Goal: Task Accomplishment & Management: Use online tool/utility

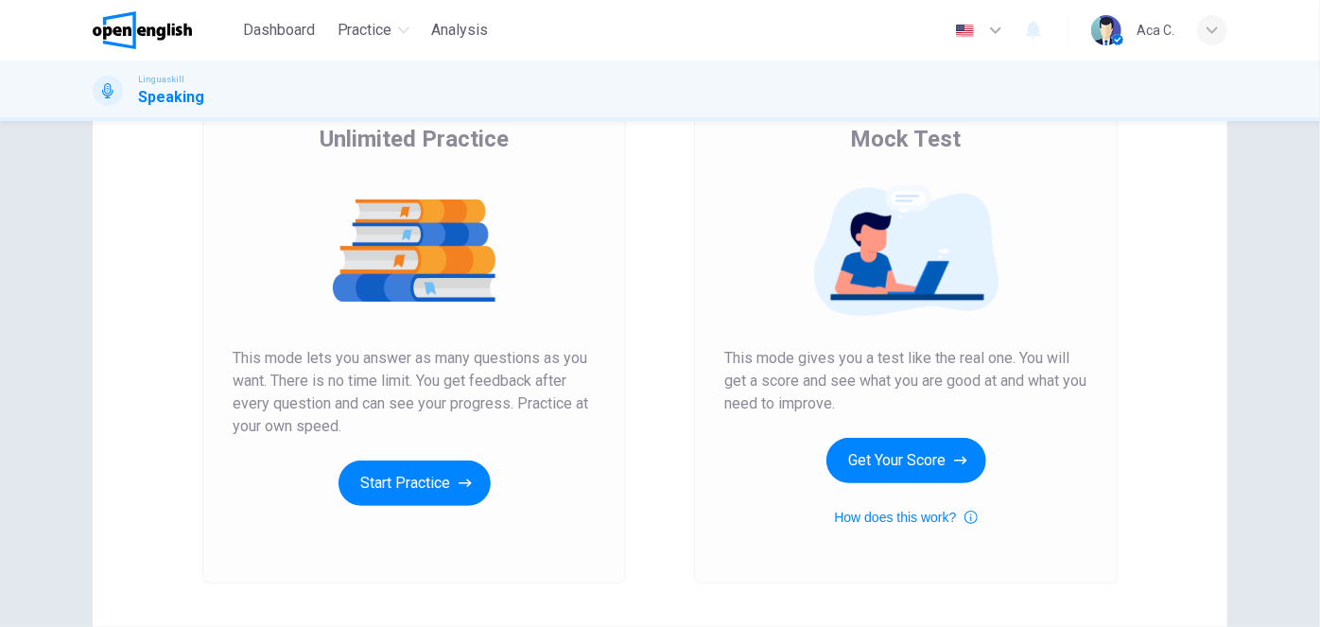
scroll to position [257, 0]
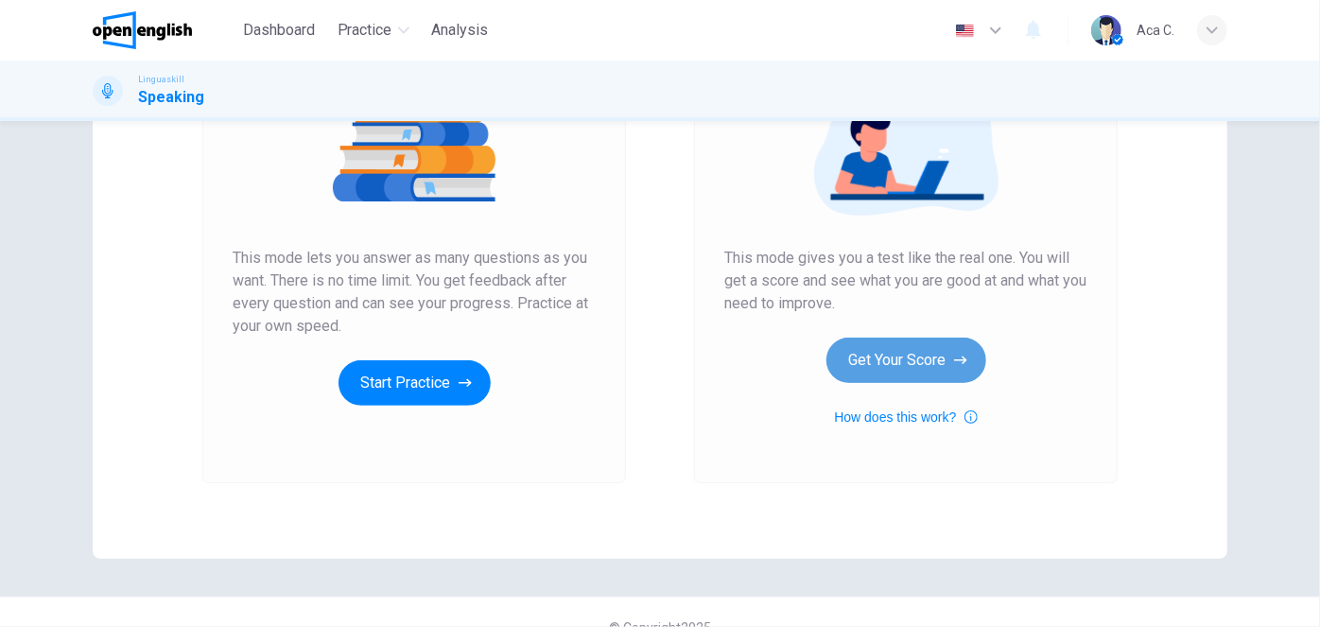
click at [905, 363] on button "Get Your Score" at bounding box center [907, 360] width 160 height 45
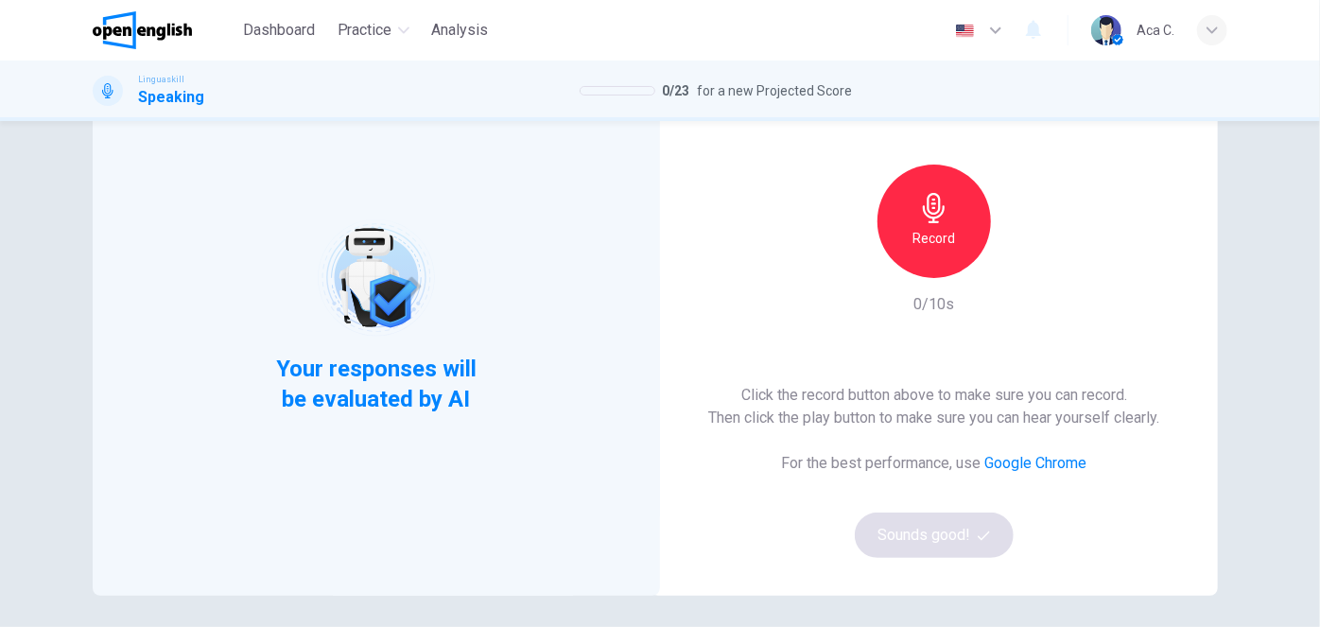
scroll to position [85, 0]
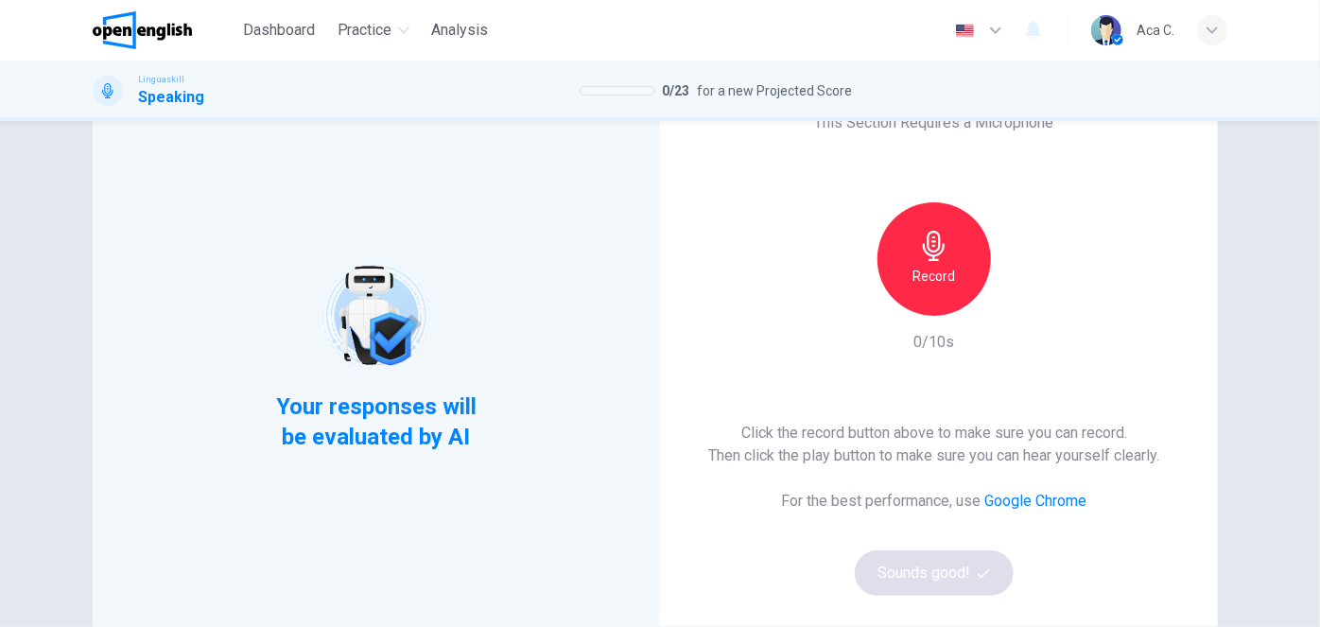
click at [939, 265] on h6 "Record" at bounding box center [935, 276] width 43 height 23
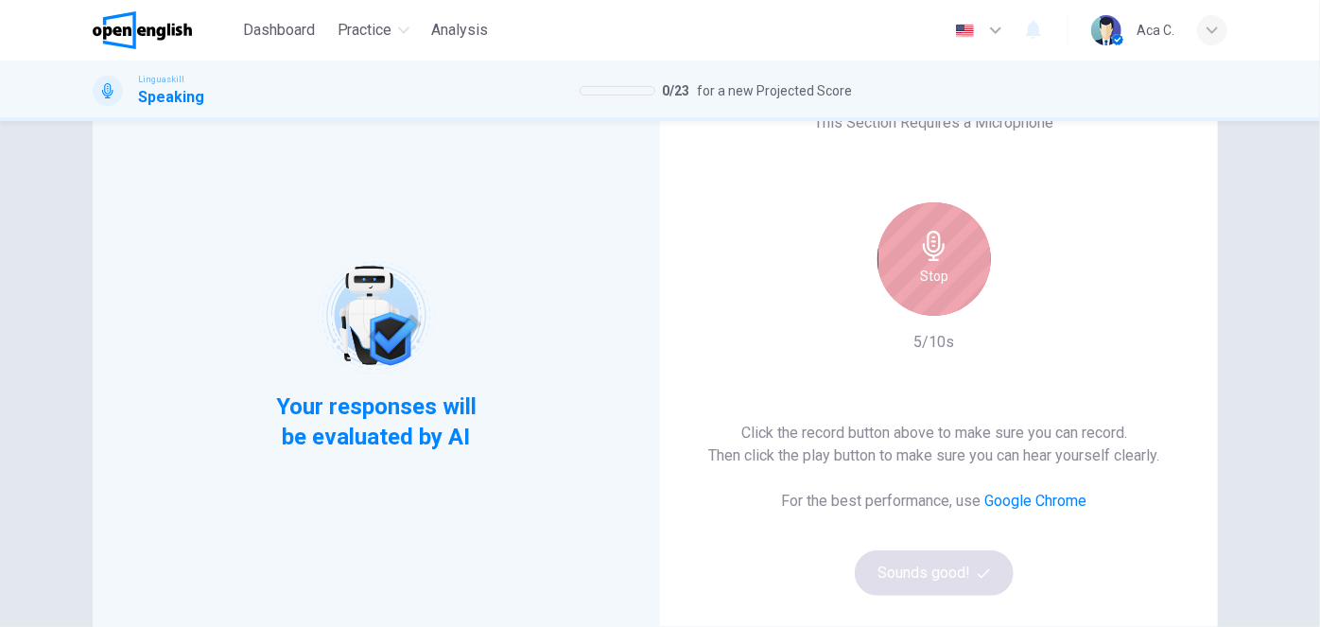
click at [938, 271] on h6 "Stop" at bounding box center [934, 276] width 28 height 23
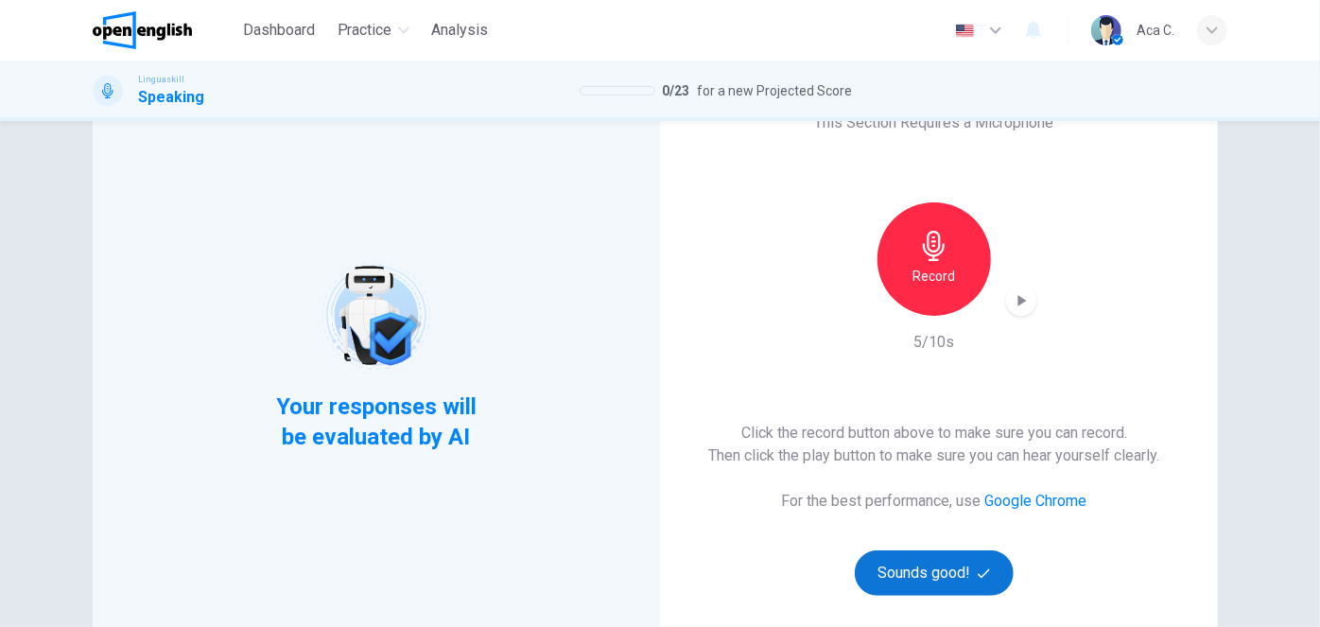
click at [943, 571] on button "Sounds good!" at bounding box center [934, 572] width 159 height 45
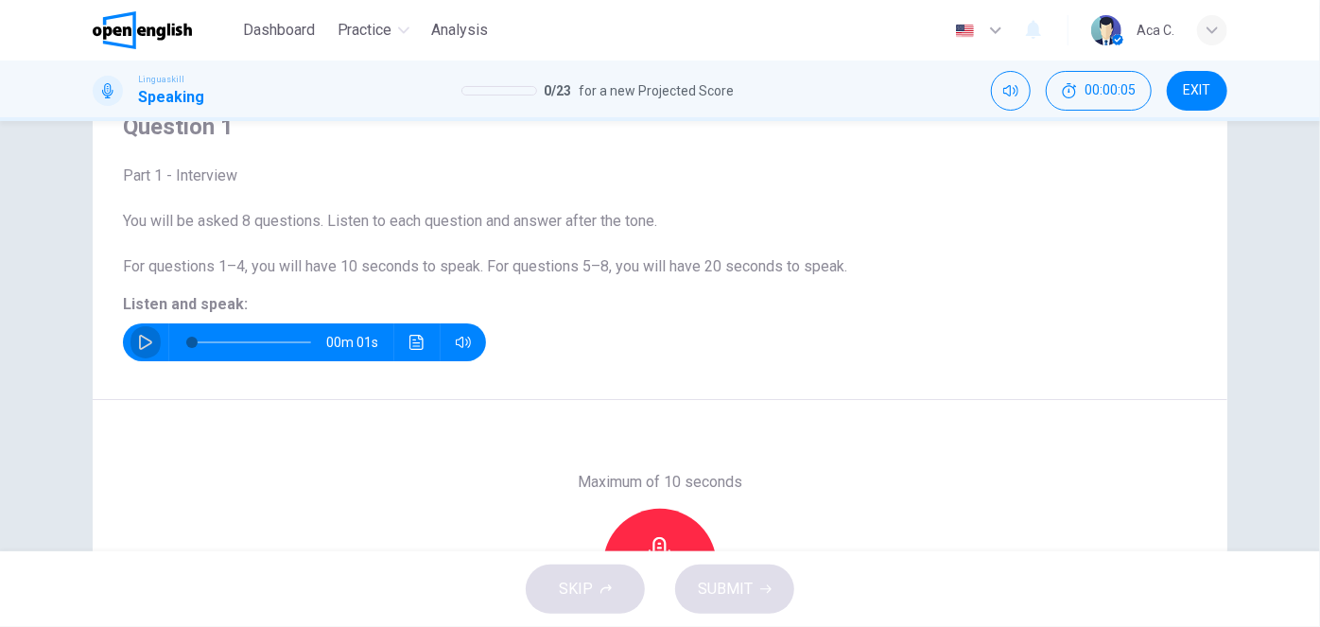
click at [140, 340] on icon "button" at bounding box center [145, 342] width 15 height 15
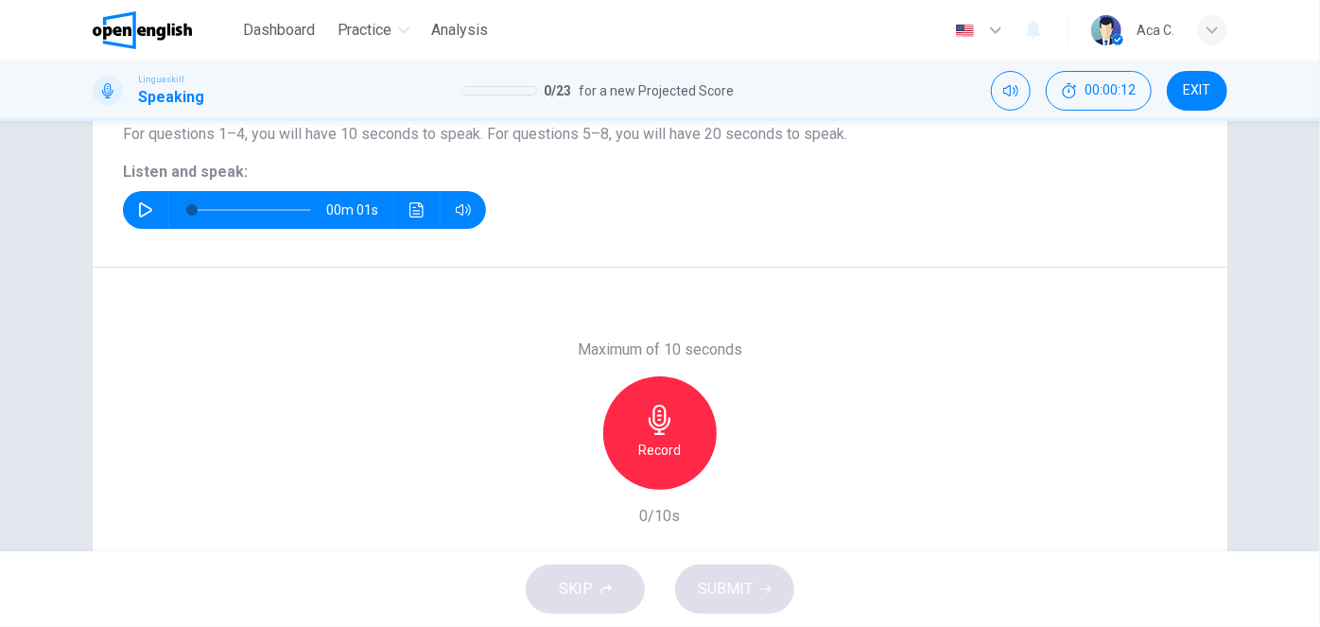
scroll to position [257, 0]
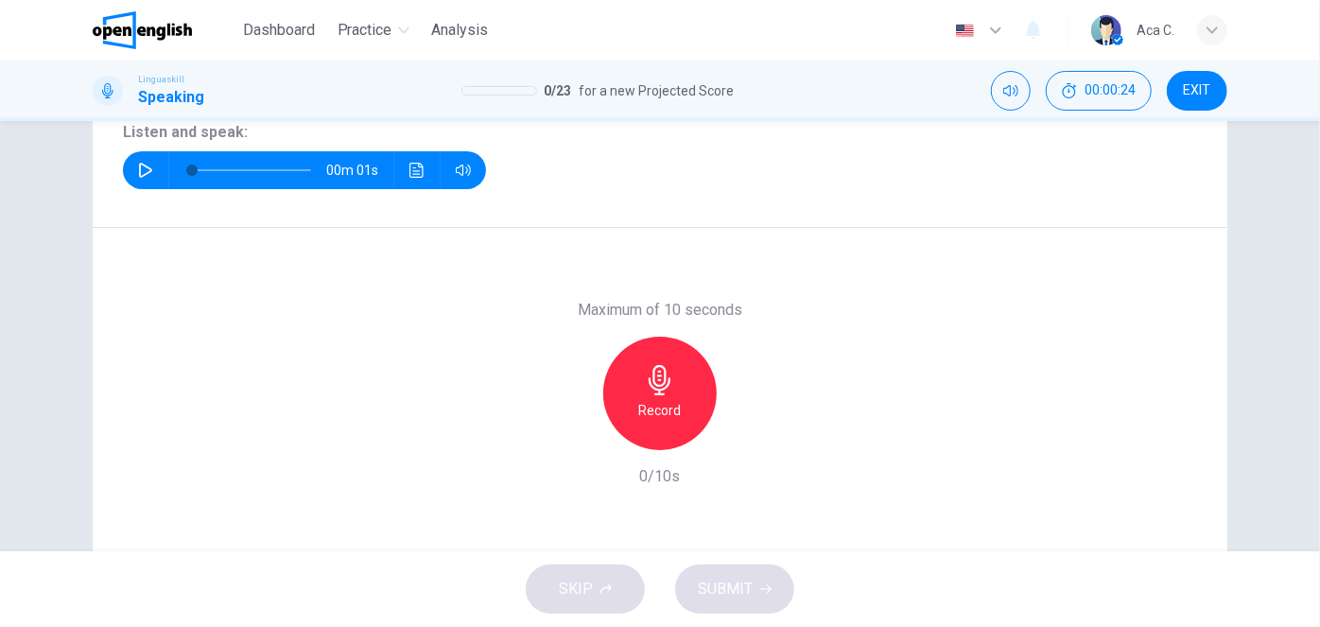
click at [148, 165] on button "button" at bounding box center [146, 170] width 30 height 38
click at [654, 403] on h6 "Record" at bounding box center [660, 410] width 43 height 23
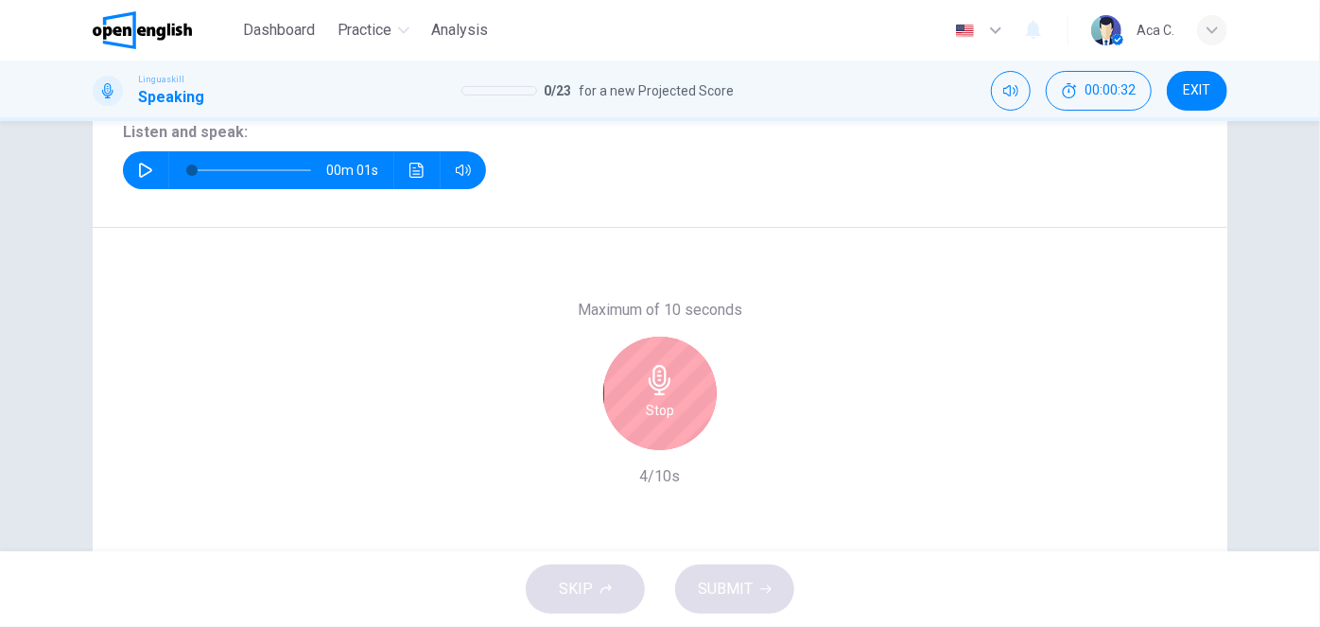
click at [668, 405] on h6 "Stop" at bounding box center [660, 410] width 28 height 23
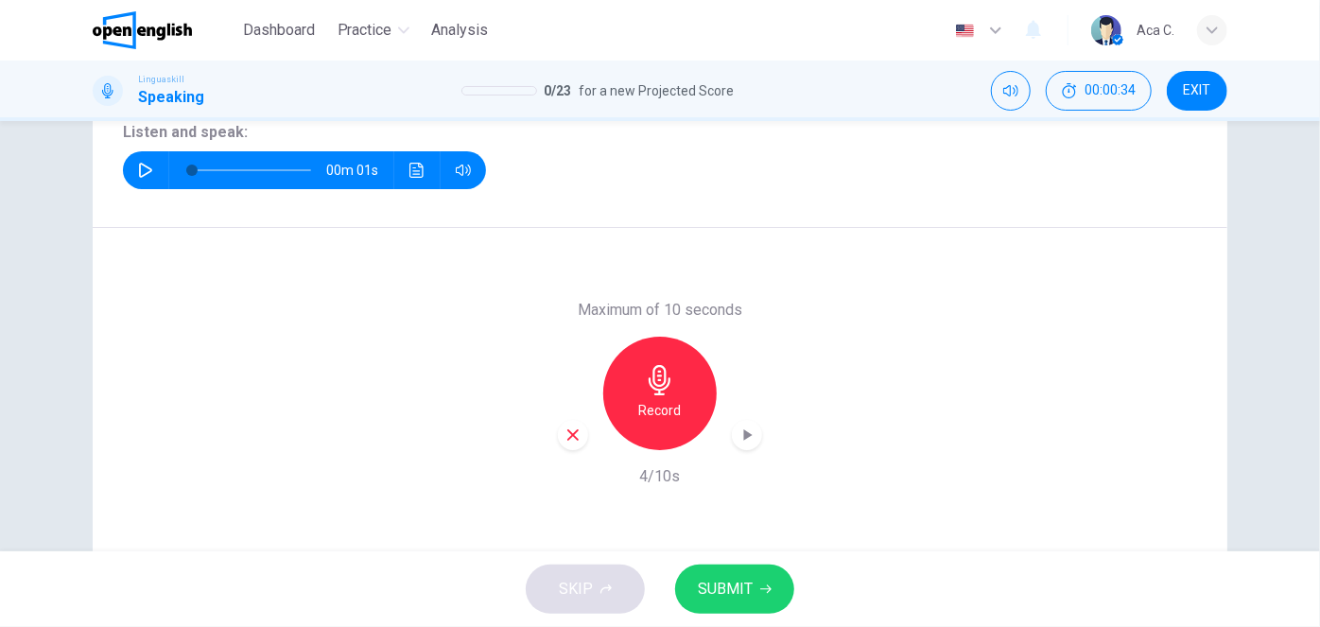
click at [745, 593] on span "SUBMIT" at bounding box center [725, 589] width 55 height 26
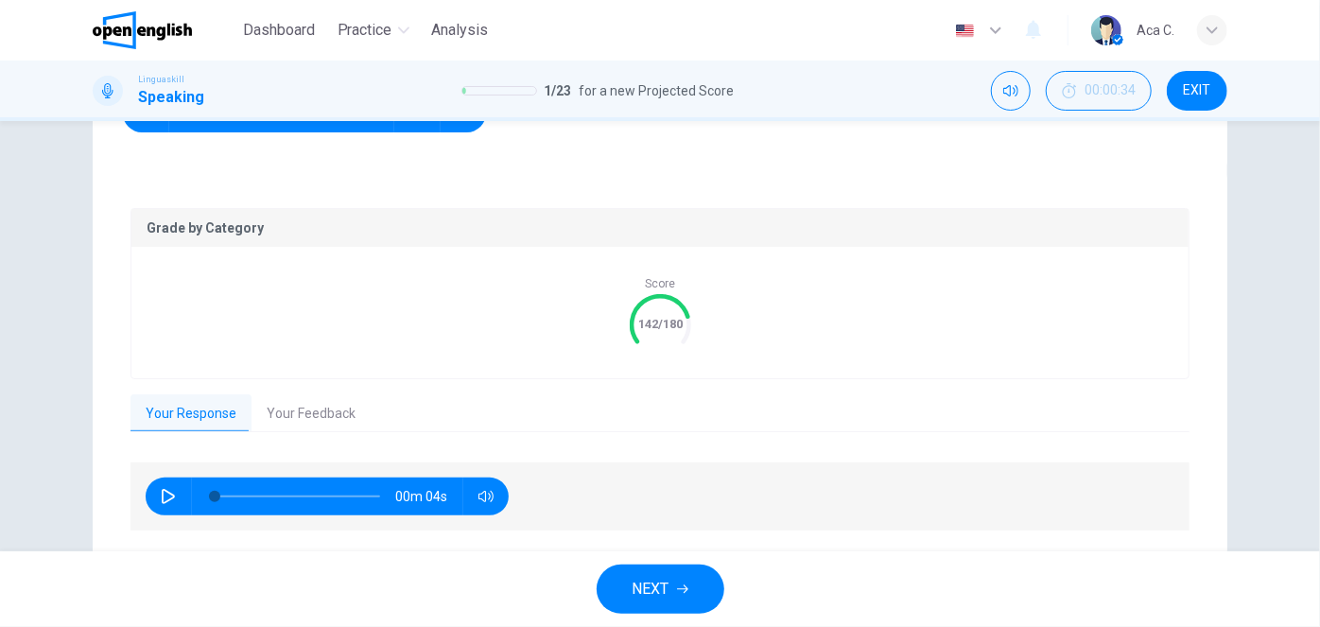
scroll to position [343, 0]
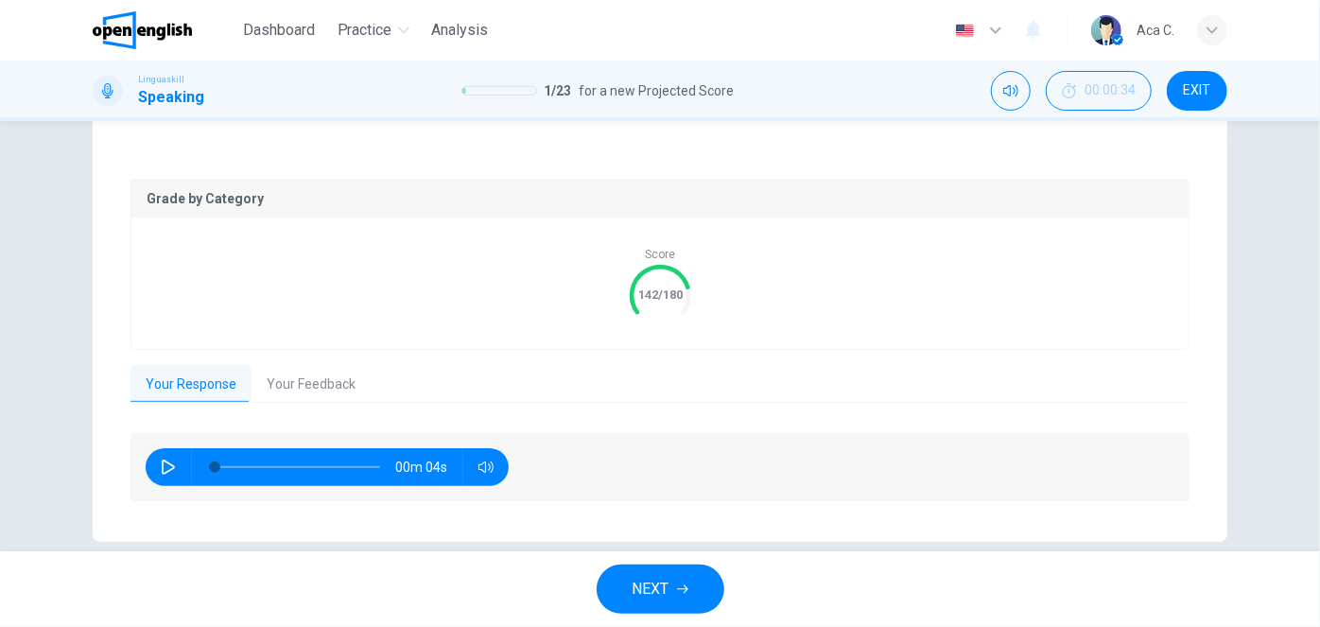
click at [325, 378] on button "Your Feedback" at bounding box center [311, 385] width 119 height 40
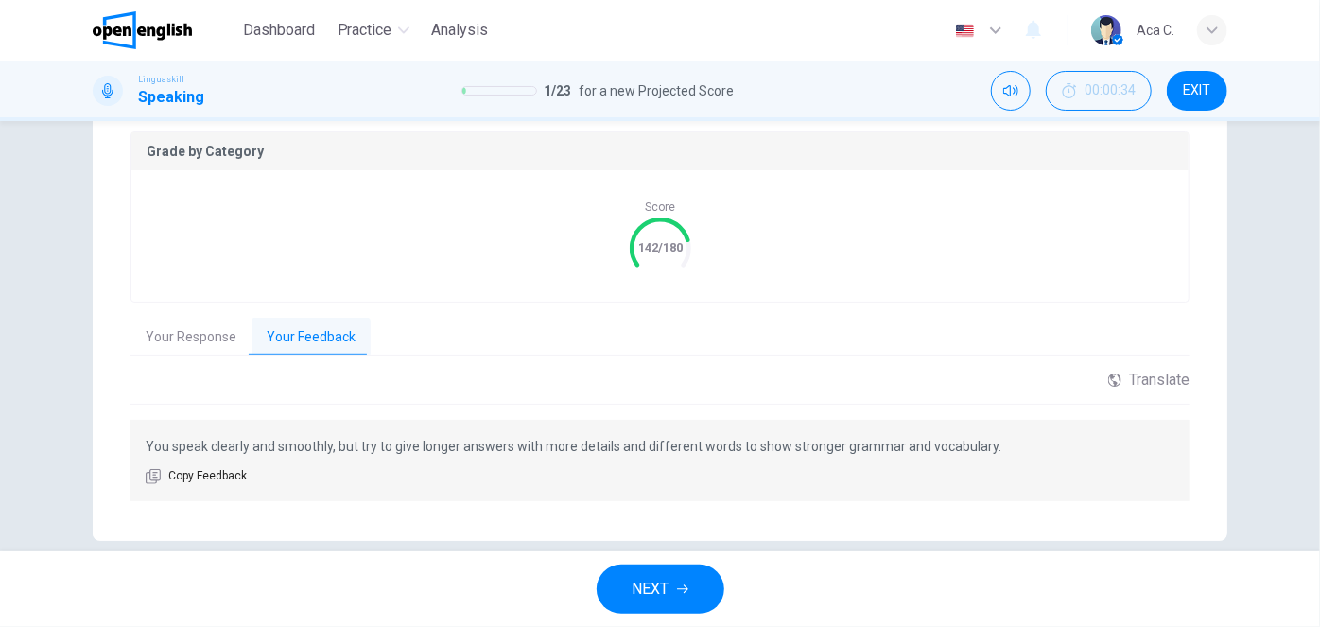
scroll to position [417, 0]
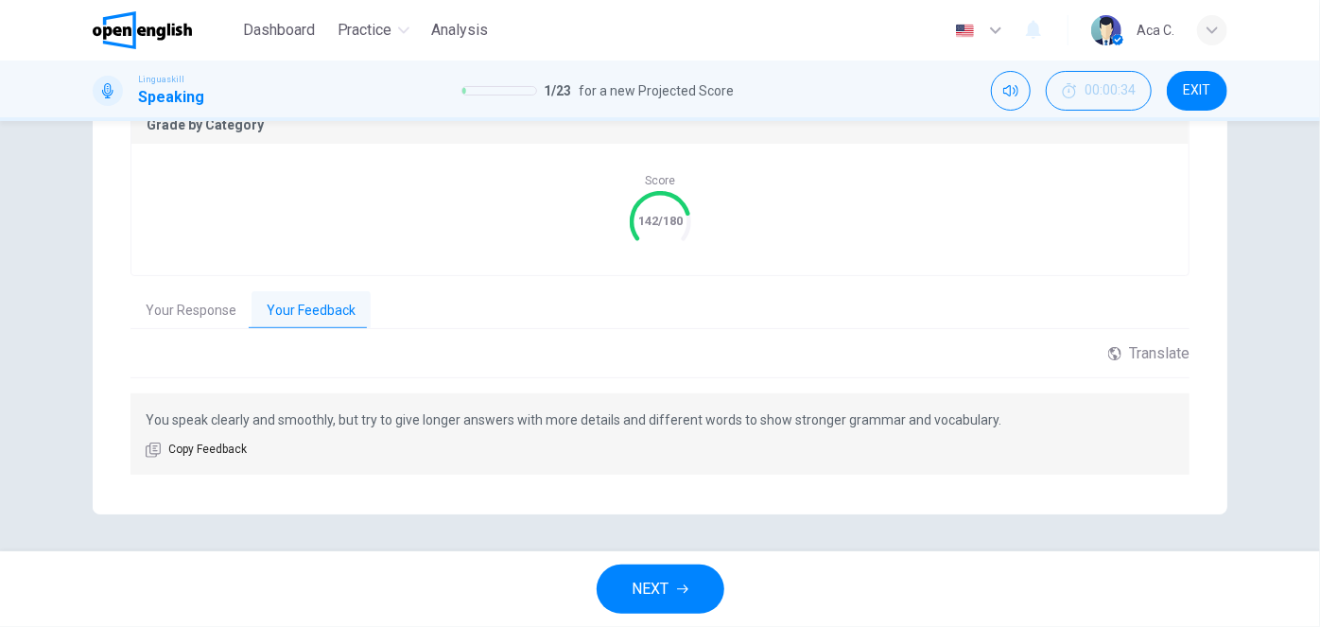
click at [189, 312] on button "Your Response" at bounding box center [191, 311] width 121 height 40
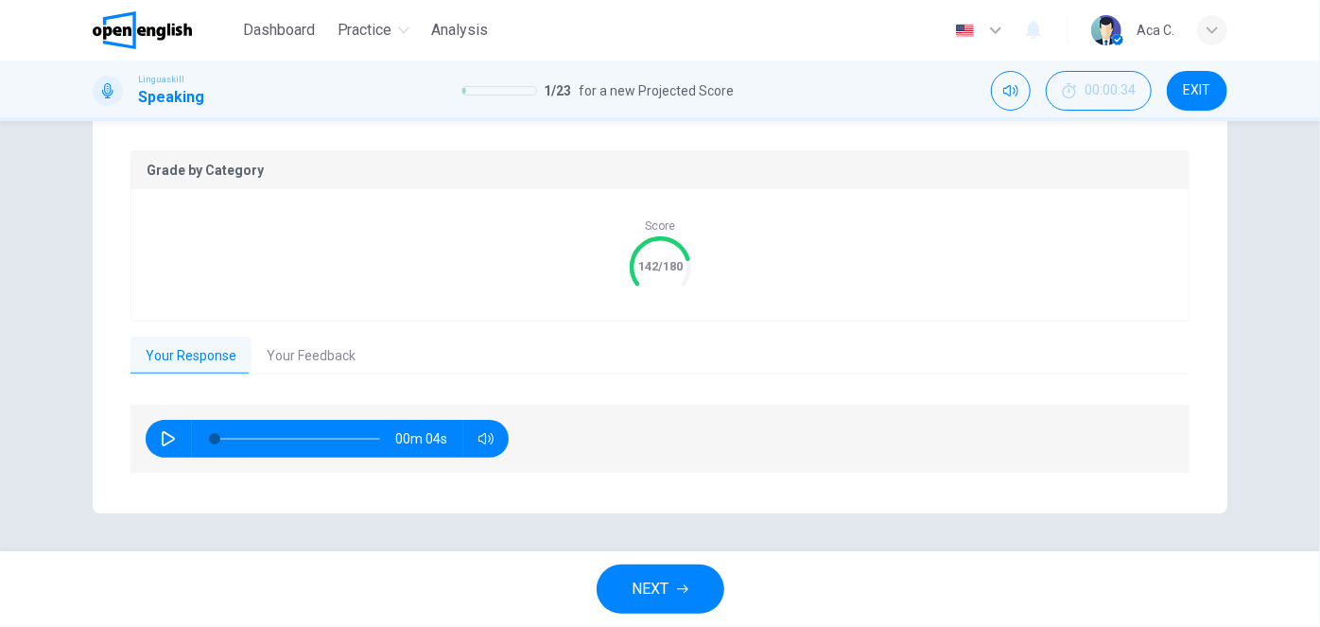
scroll to position [370, 0]
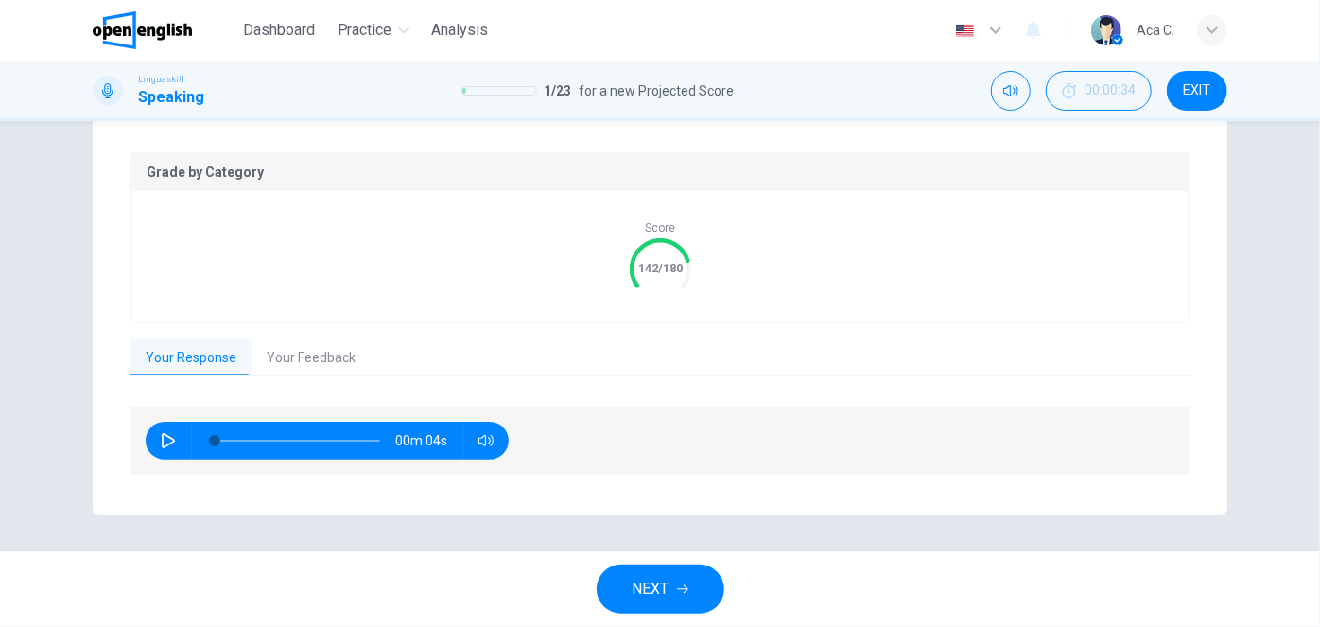
click at [652, 586] on span "NEXT" at bounding box center [651, 589] width 37 height 26
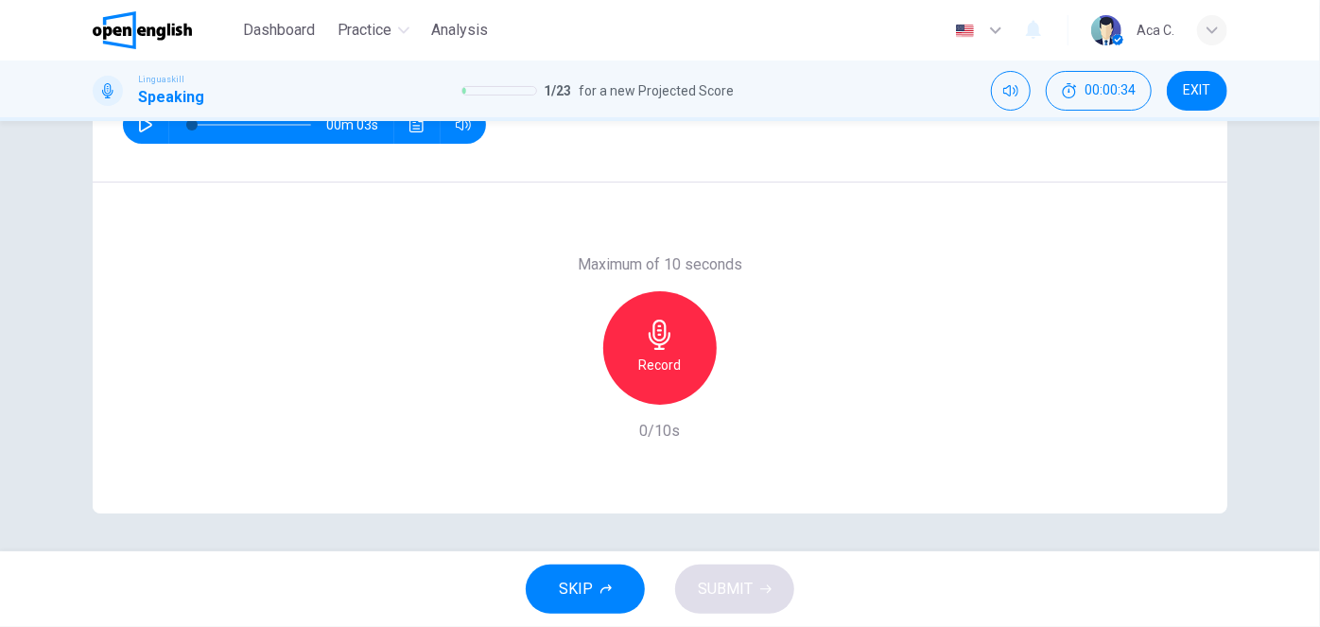
scroll to position [131, 0]
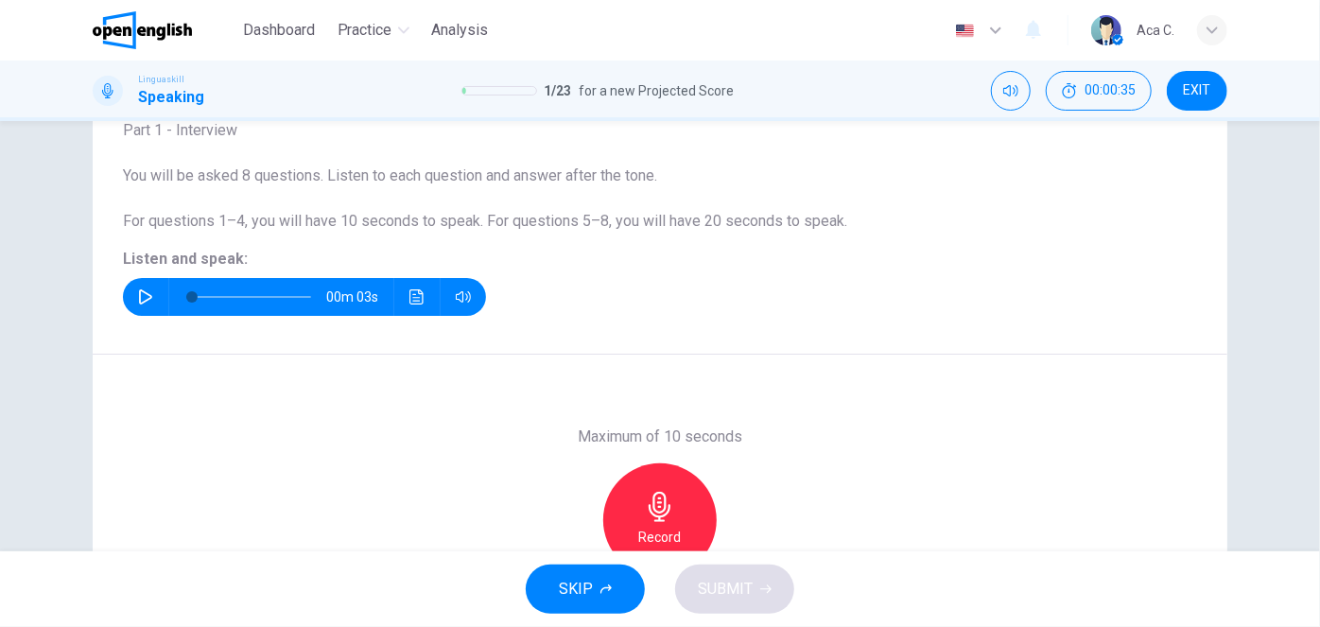
click at [132, 295] on button "button" at bounding box center [146, 297] width 30 height 38
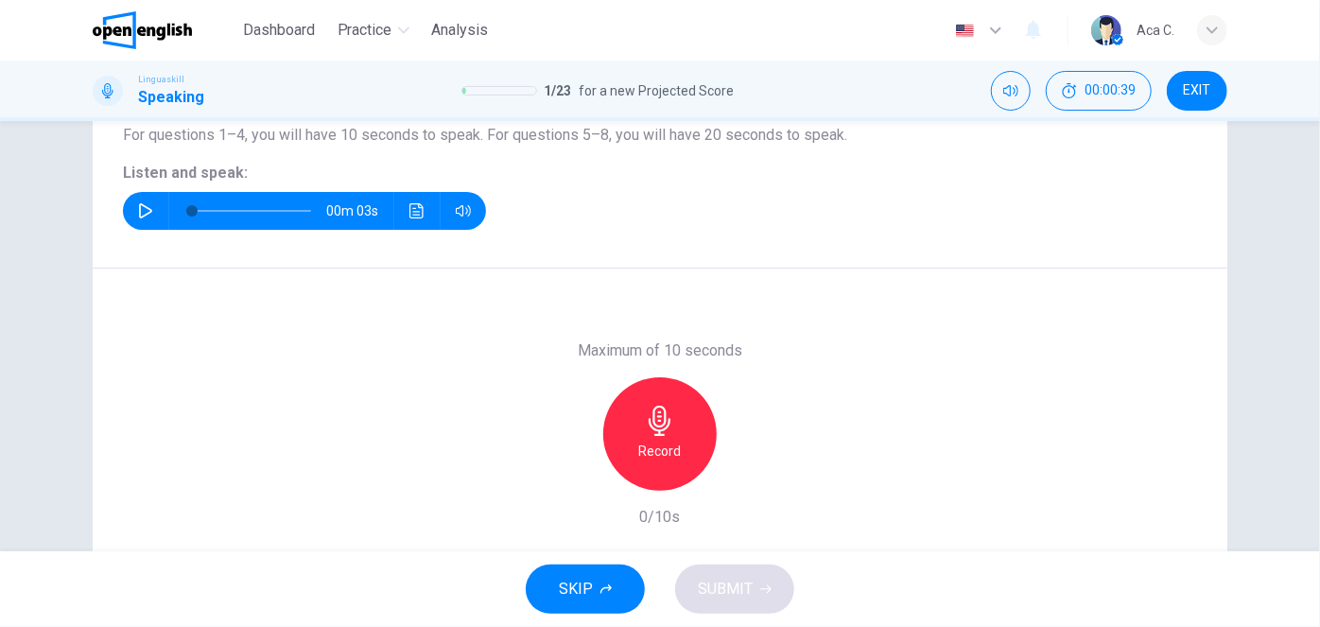
click at [674, 437] on div "Record" at bounding box center [659, 433] width 113 height 113
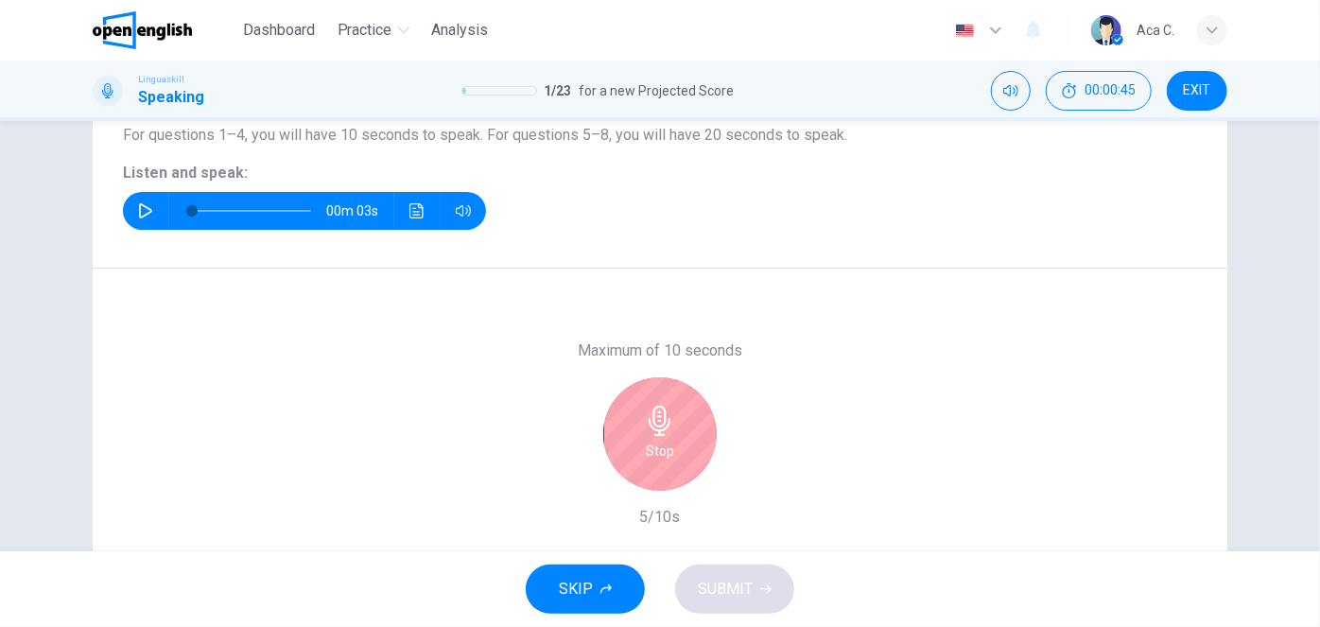
click at [651, 406] on icon "button" at bounding box center [660, 421] width 22 height 30
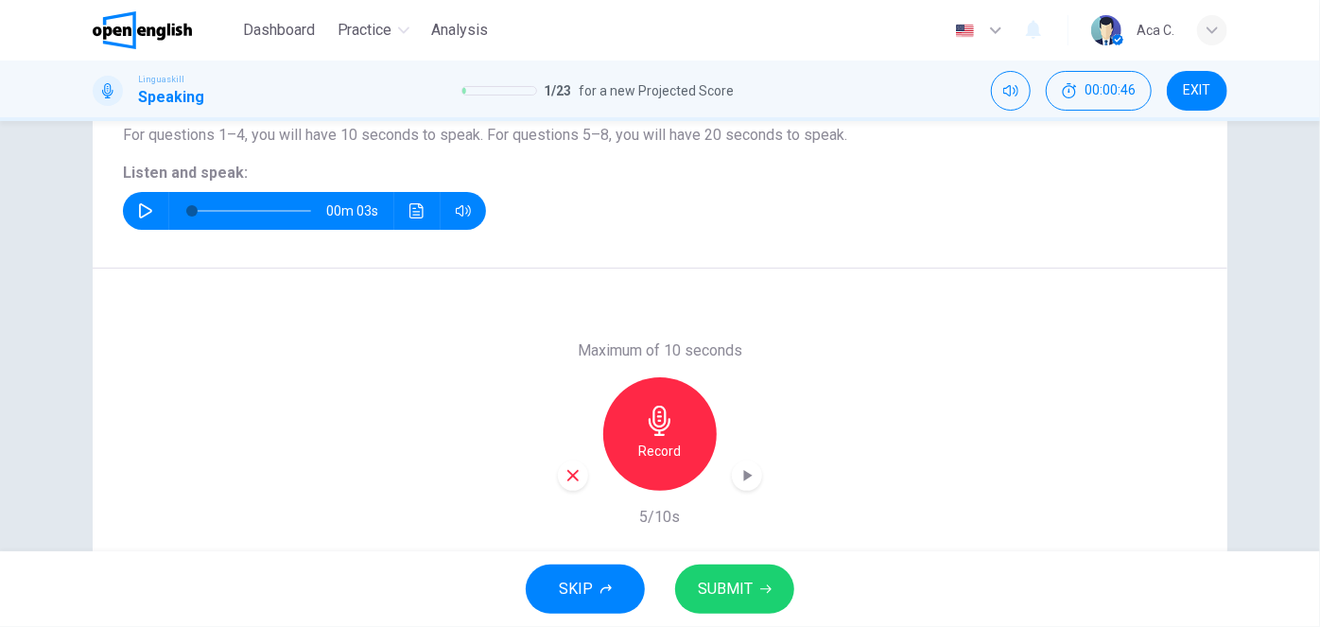
scroll to position [303, 0]
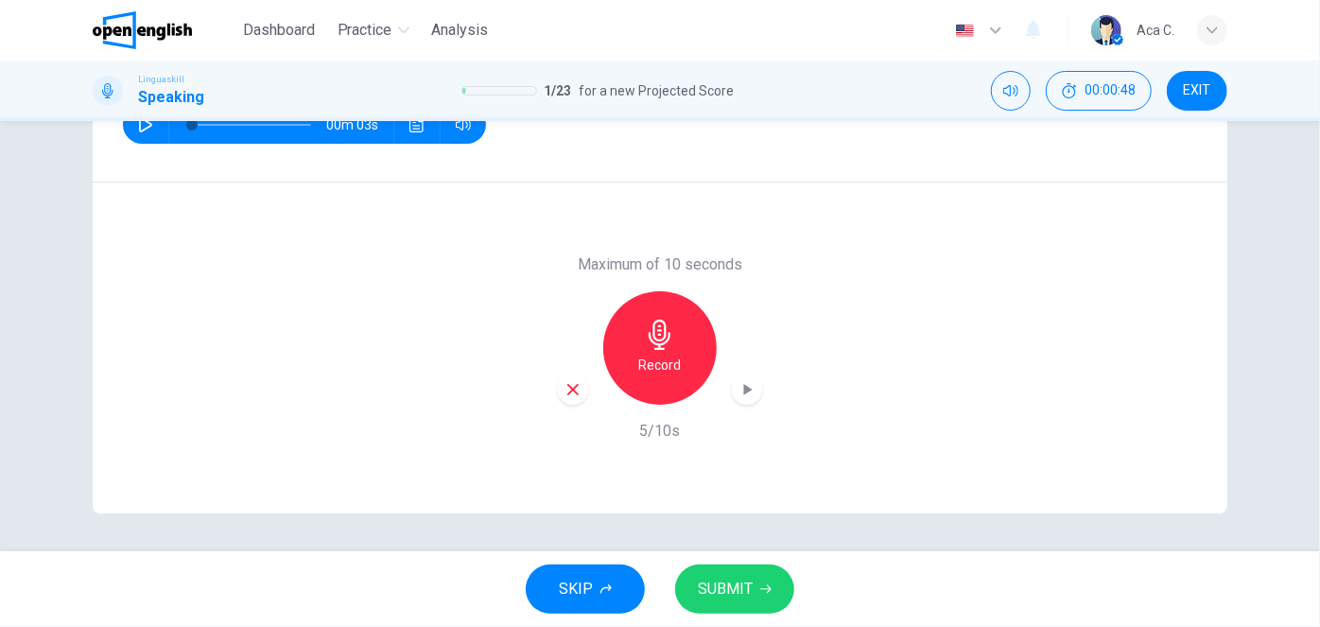
click at [738, 585] on span "SUBMIT" at bounding box center [725, 589] width 55 height 26
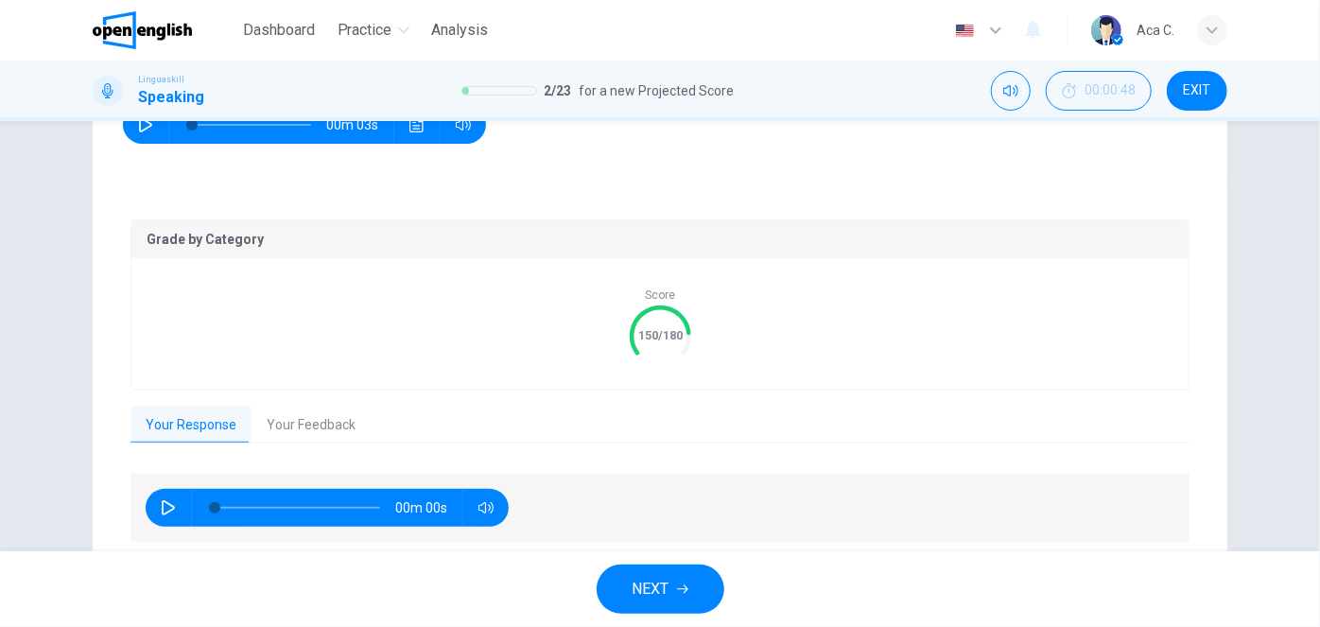
scroll to position [370, 0]
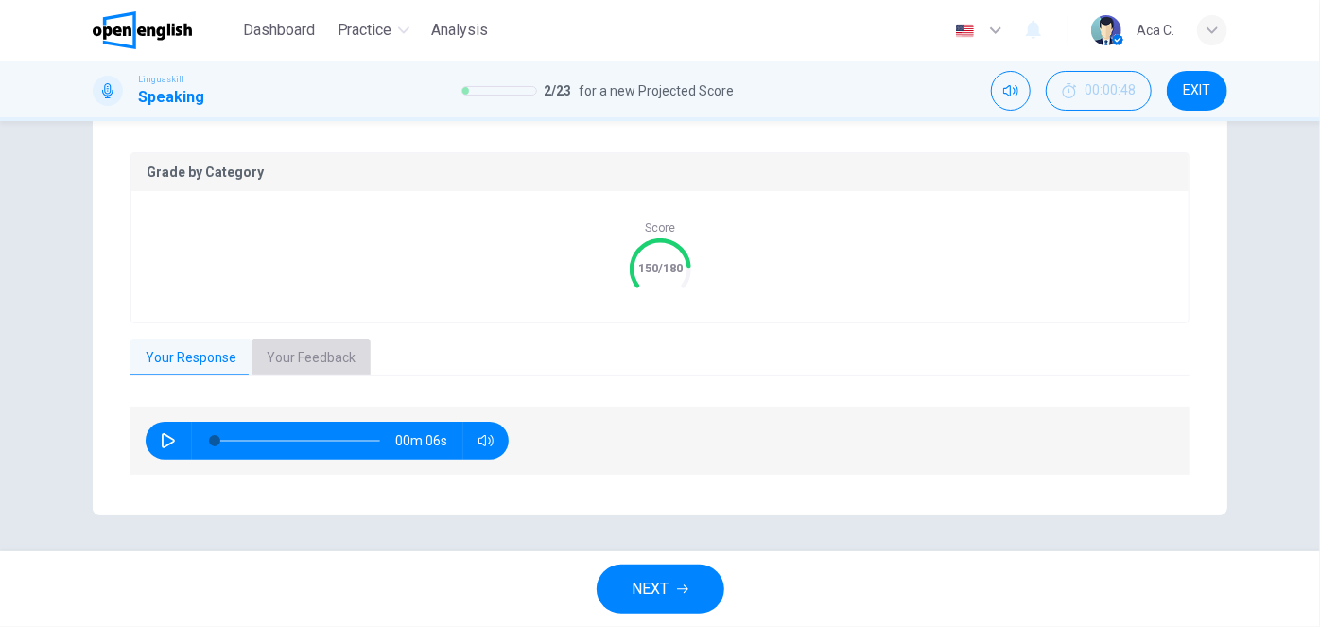
click at [311, 351] on button "Your Feedback" at bounding box center [311, 359] width 119 height 40
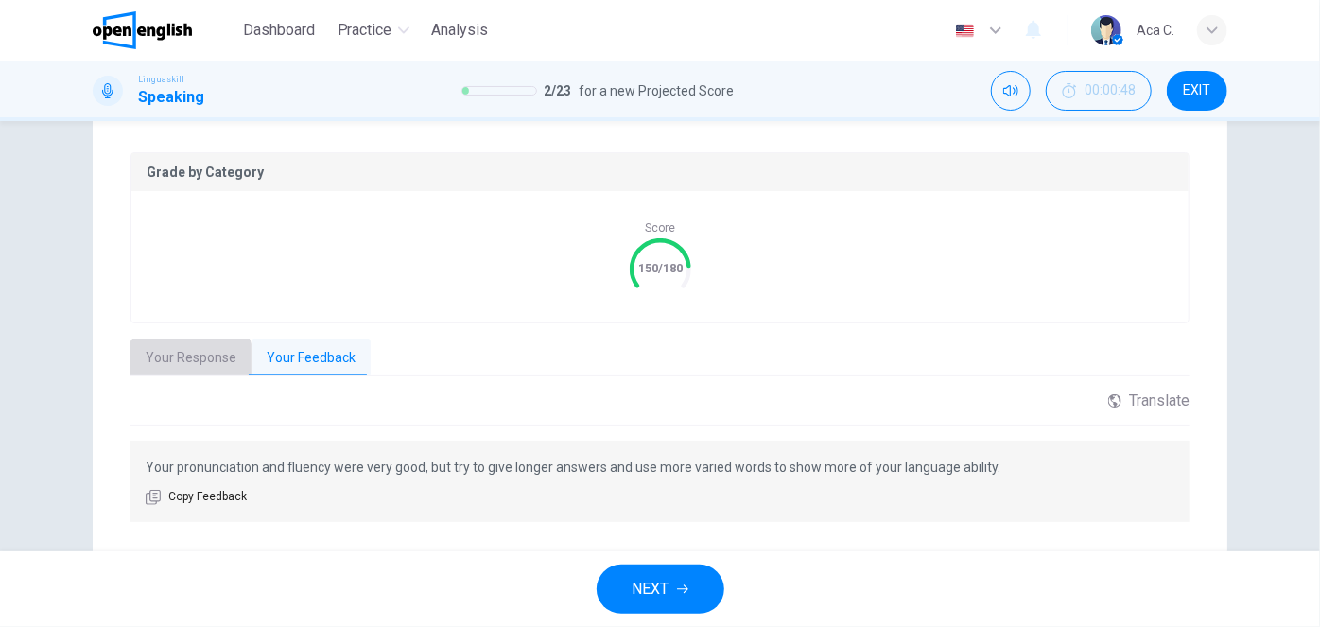
click at [164, 365] on button "Your Response" at bounding box center [191, 359] width 121 height 40
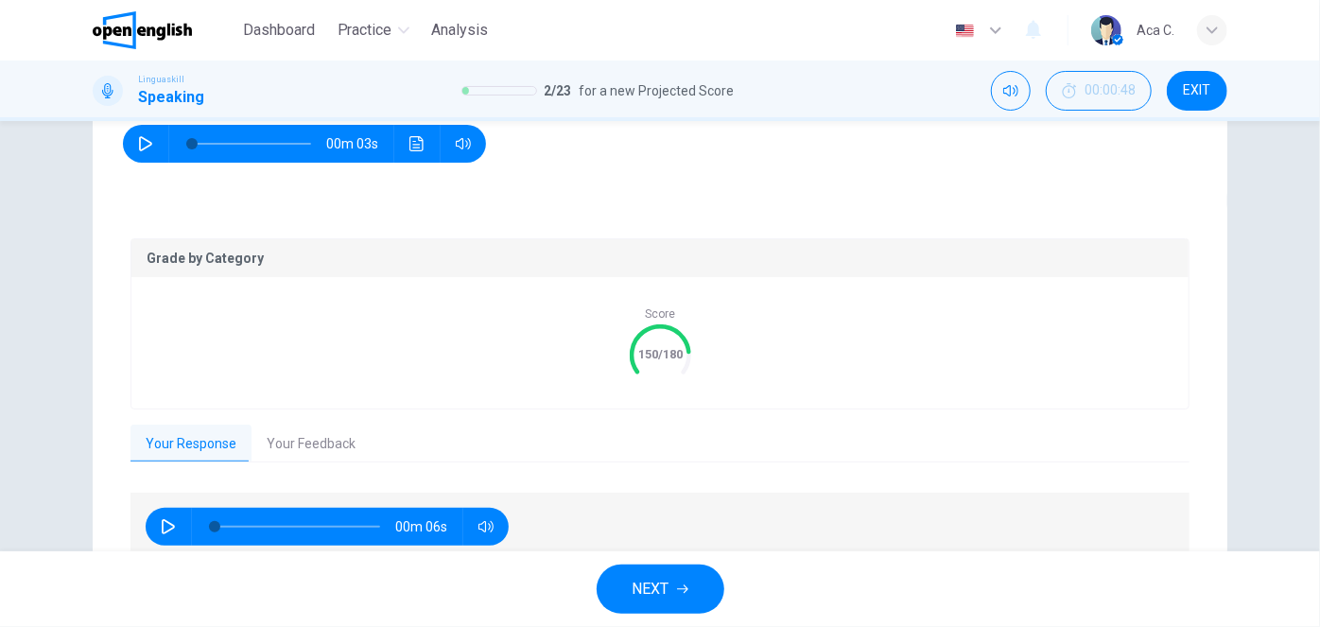
scroll to position [198, 0]
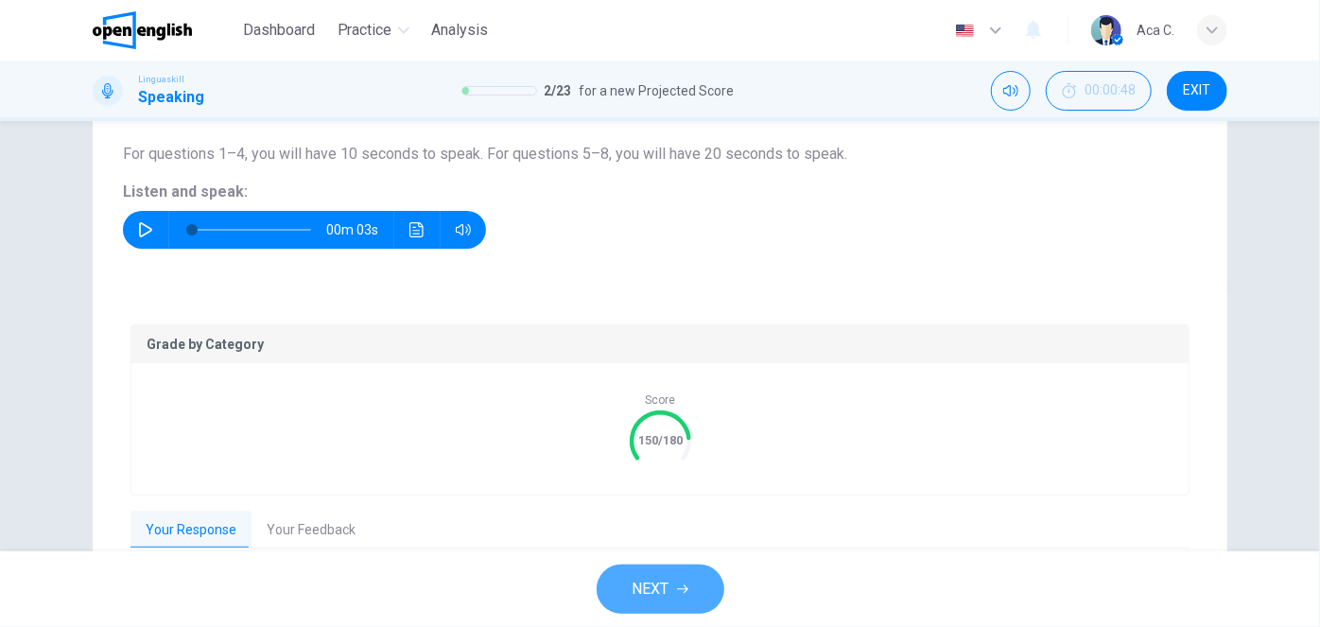
click at [663, 590] on span "NEXT" at bounding box center [651, 589] width 37 height 26
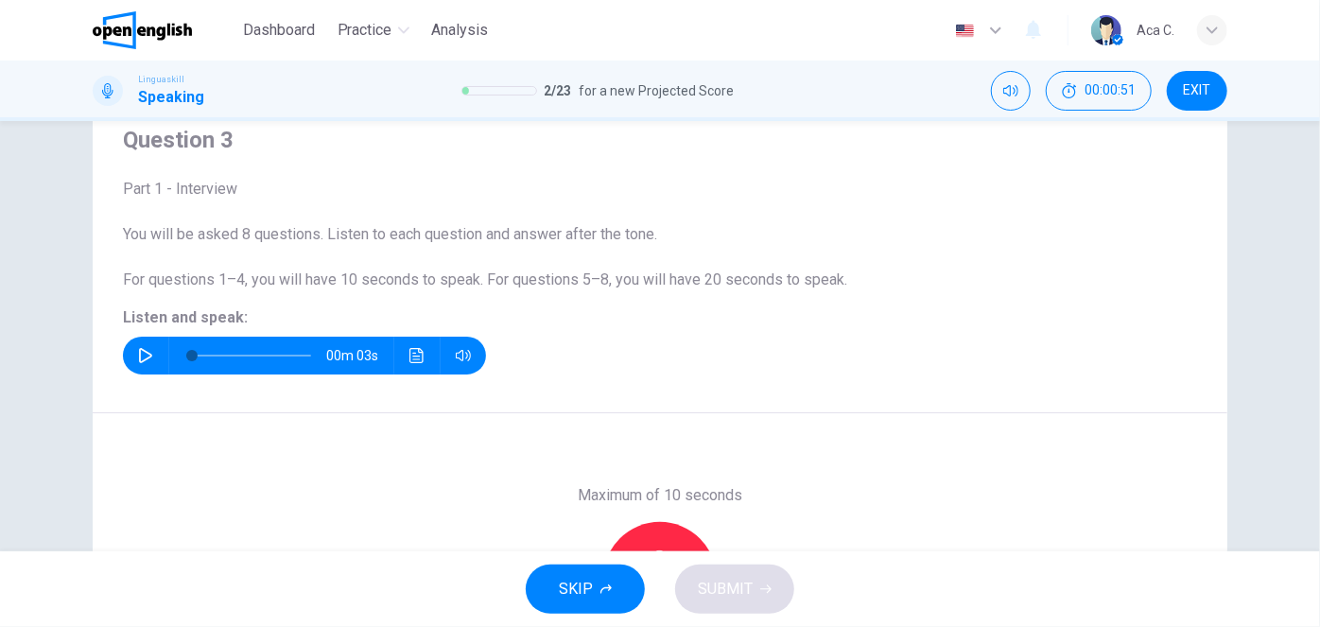
scroll to position [112, 0]
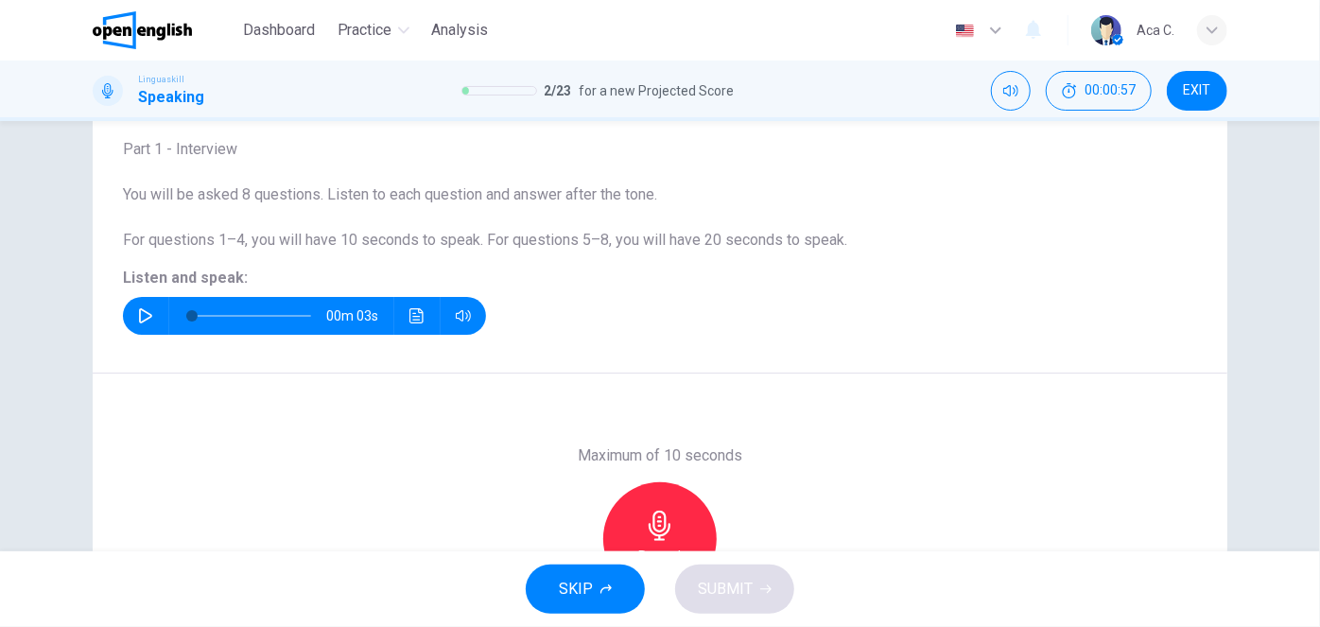
click at [141, 314] on icon "button" at bounding box center [145, 315] width 15 height 15
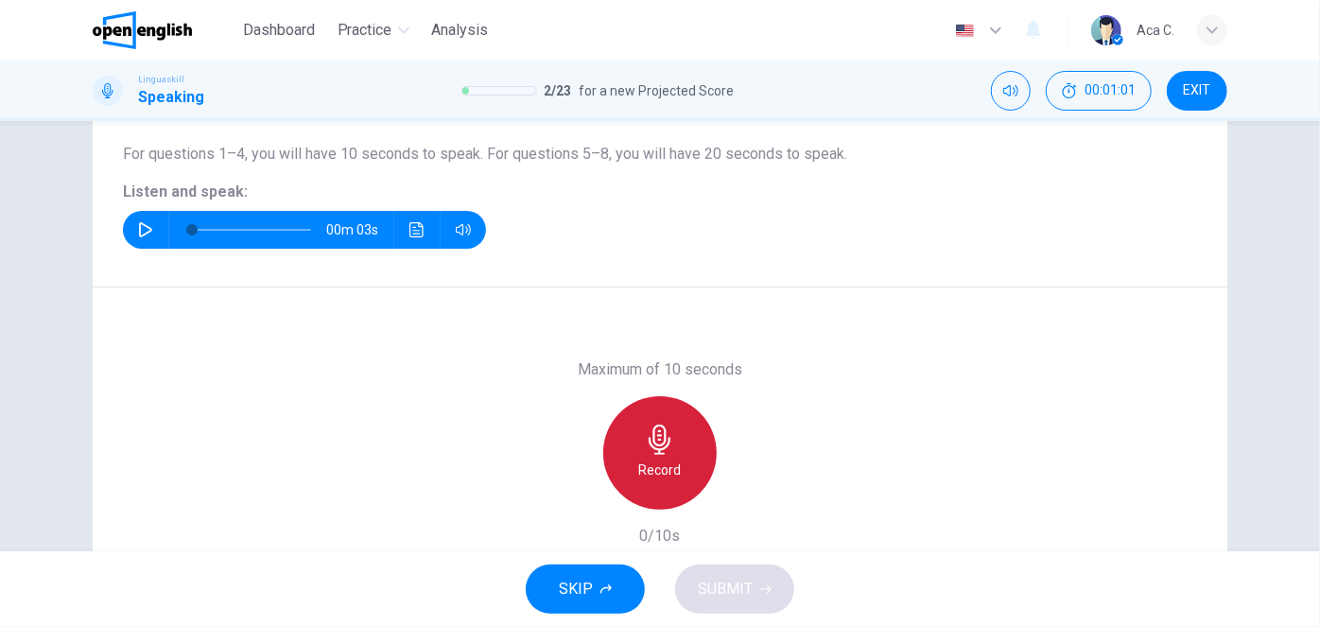
click at [651, 453] on icon "button" at bounding box center [660, 440] width 22 height 30
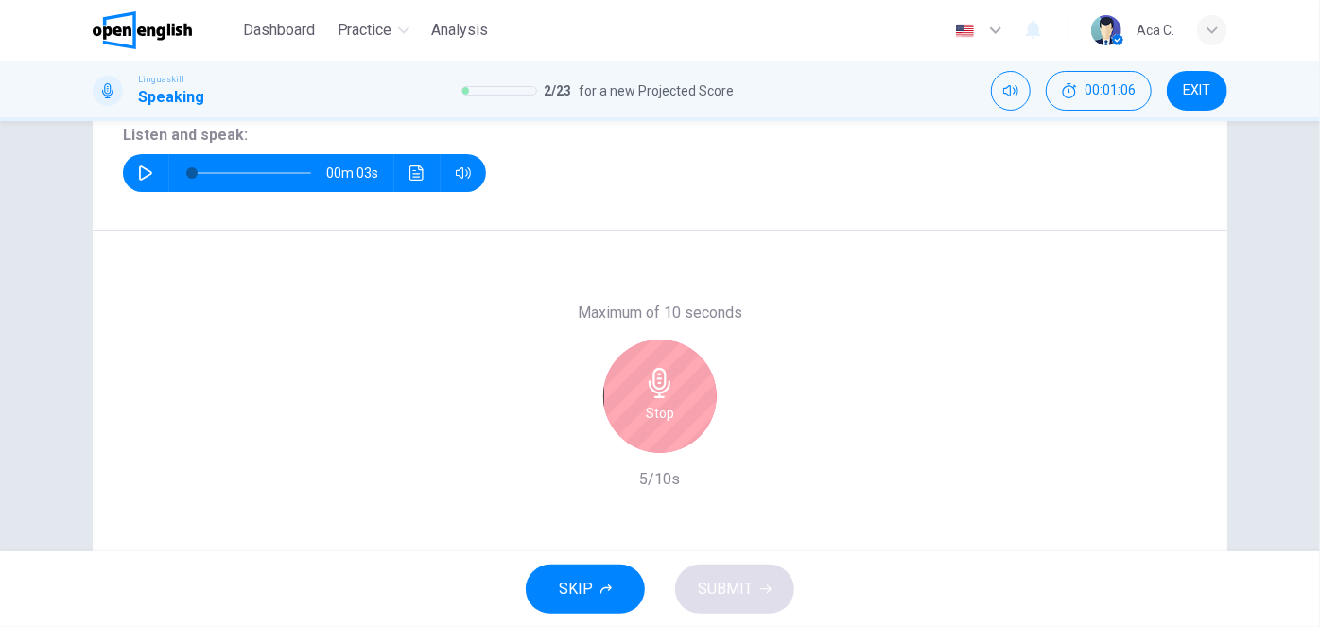
scroll to position [284, 0]
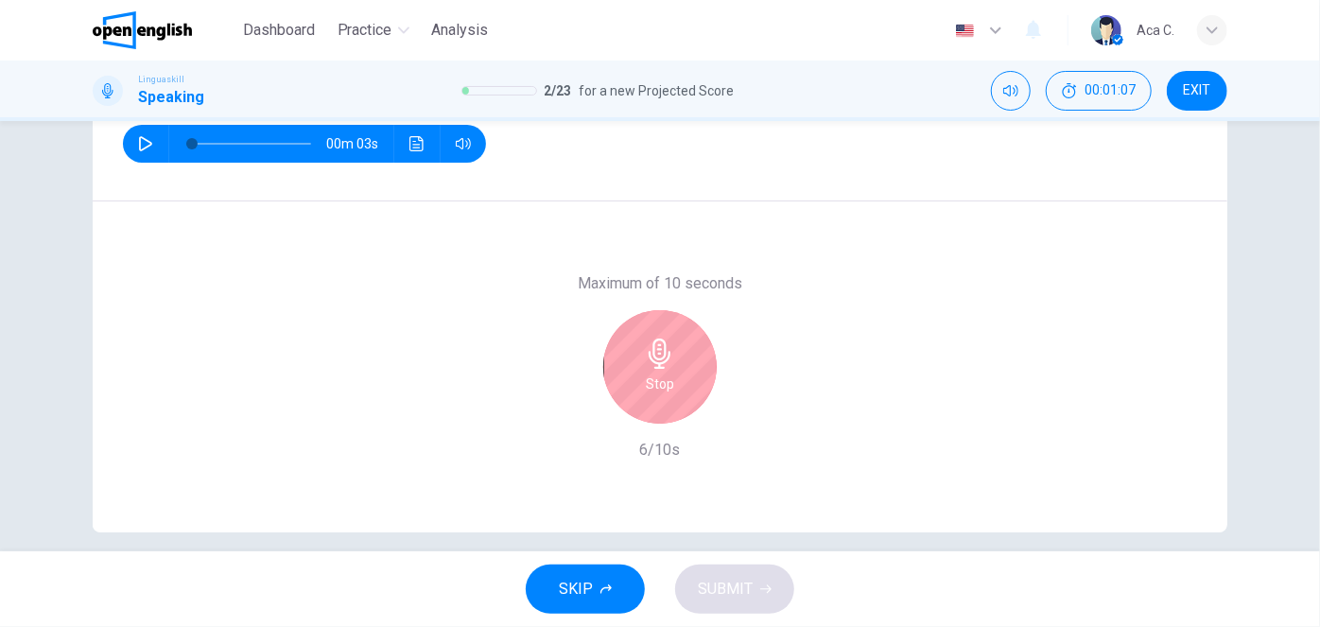
click at [663, 378] on h6 "Stop" at bounding box center [660, 384] width 28 height 23
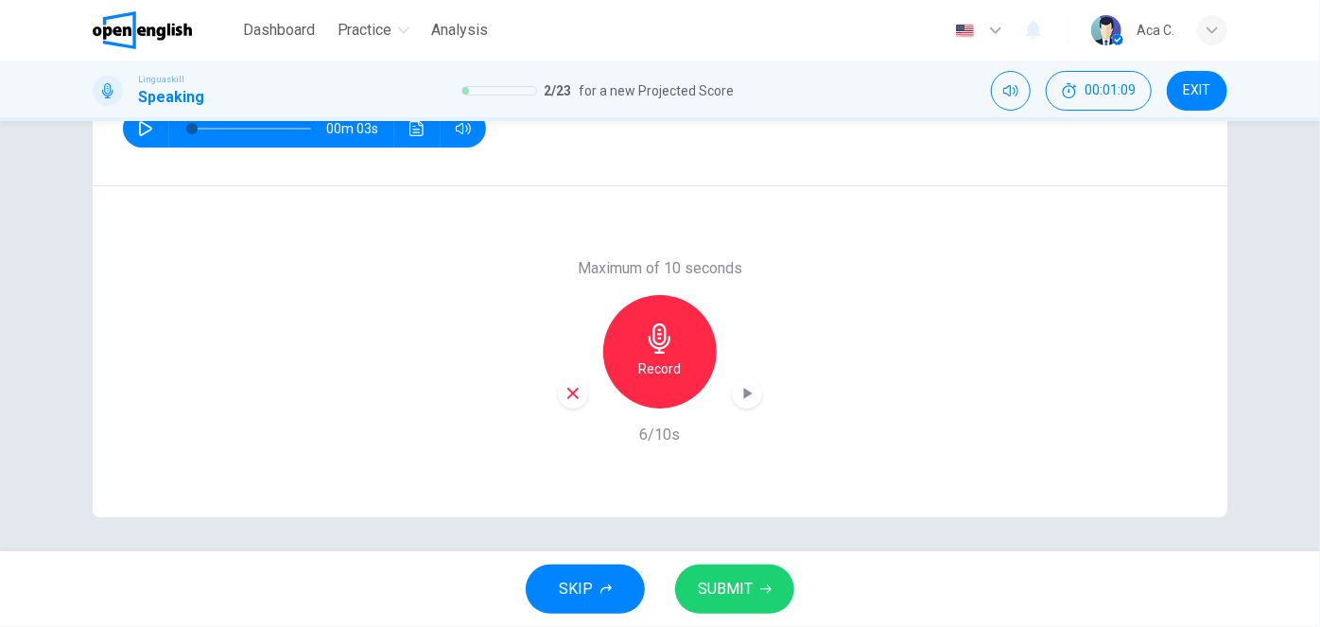
scroll to position [303, 0]
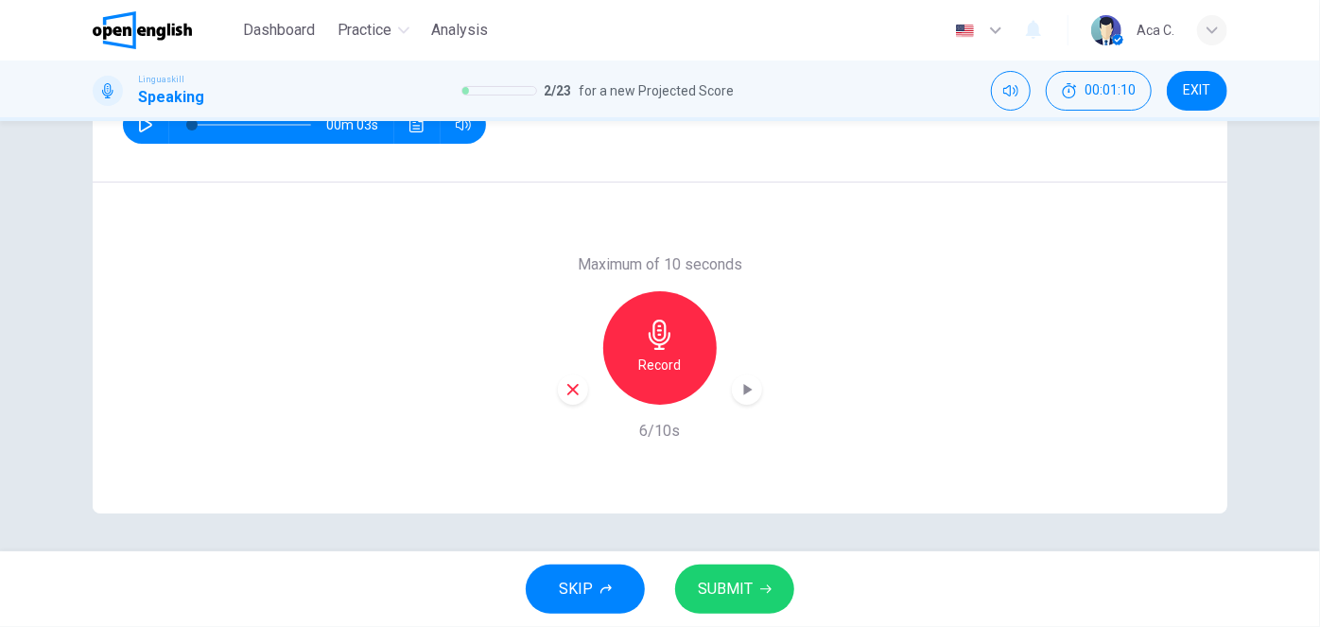
click at [727, 585] on span "SUBMIT" at bounding box center [725, 589] width 55 height 26
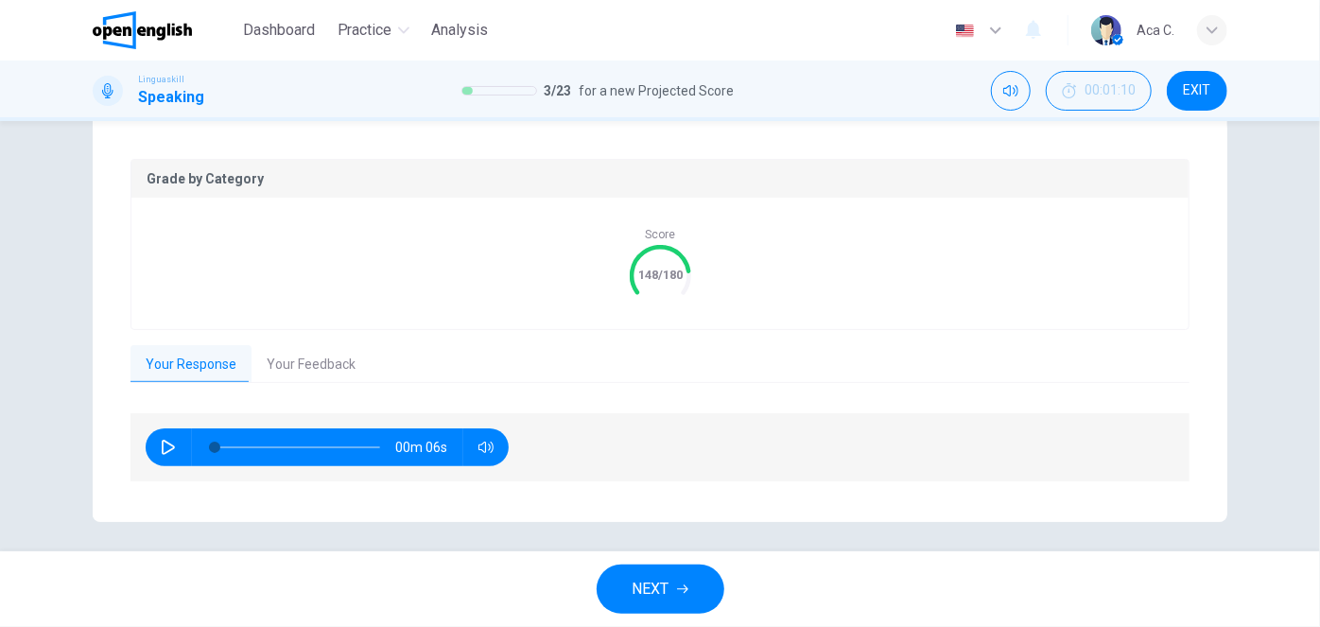
scroll to position [370, 0]
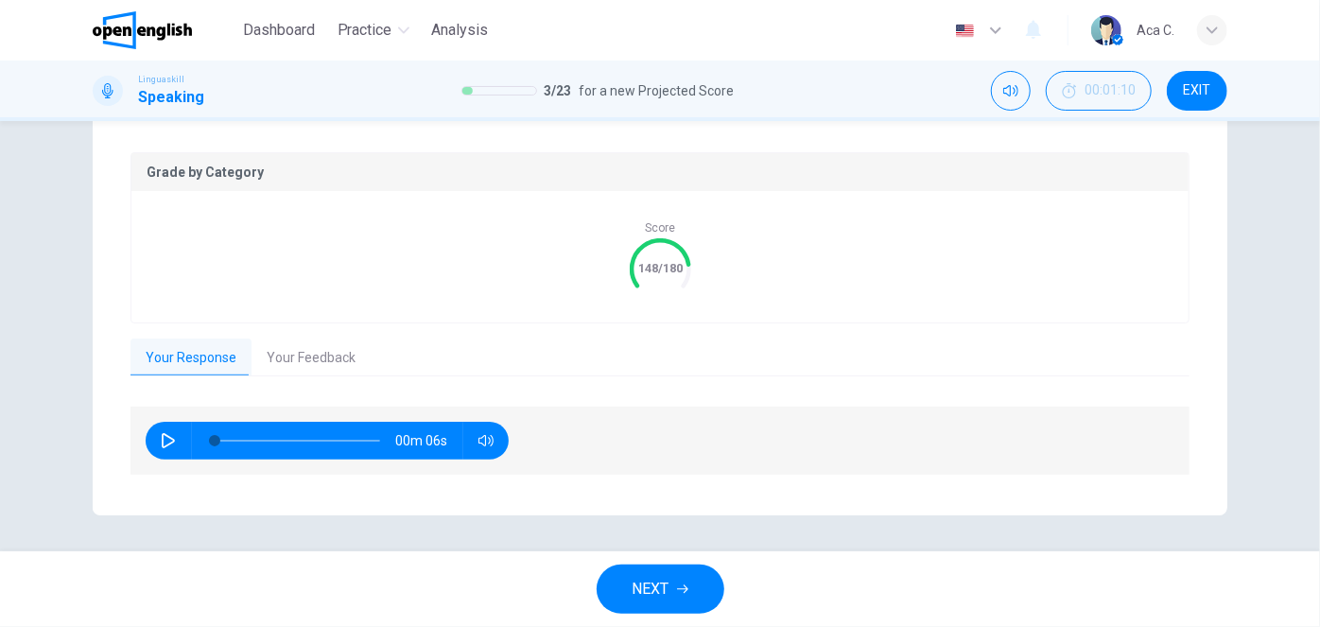
click at [685, 593] on icon "button" at bounding box center [682, 588] width 11 height 11
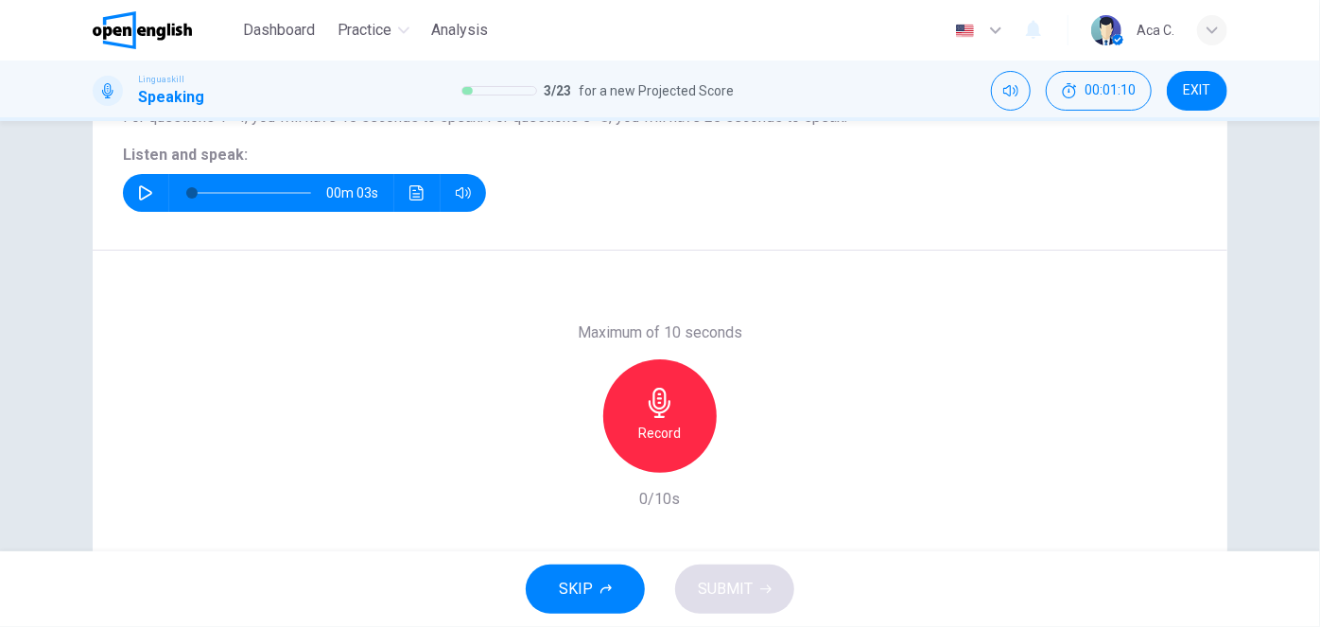
scroll to position [44, 0]
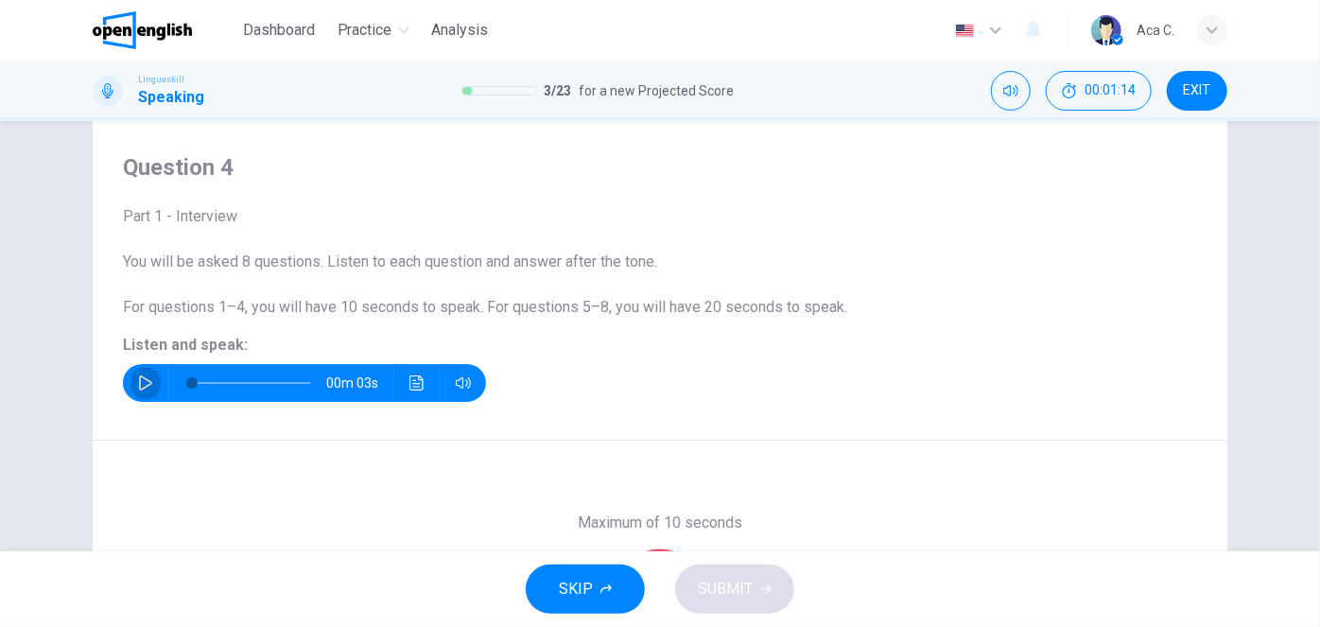
click at [139, 380] on icon "button" at bounding box center [145, 382] width 15 height 15
click at [138, 383] on icon "button" at bounding box center [145, 382] width 15 height 15
click at [145, 381] on icon "button" at bounding box center [145, 382] width 15 height 15
click at [192, 381] on span at bounding box center [251, 383] width 119 height 26
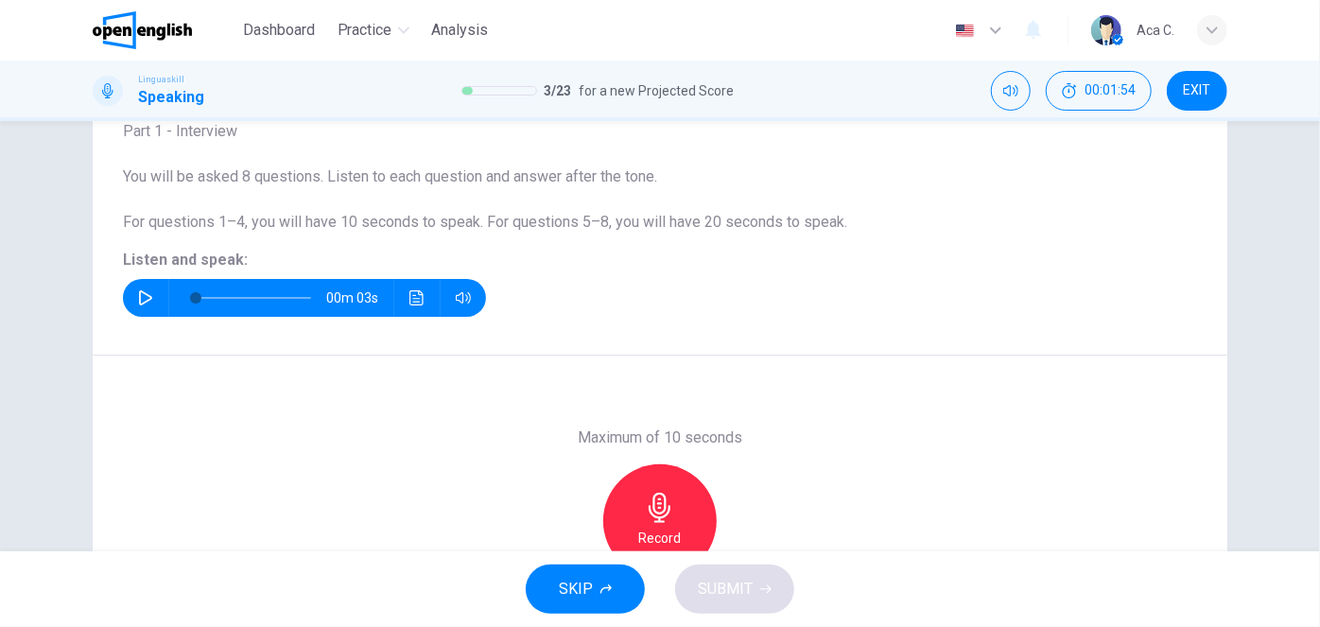
scroll to position [131, 0]
click at [138, 298] on icon "button" at bounding box center [145, 296] width 15 height 15
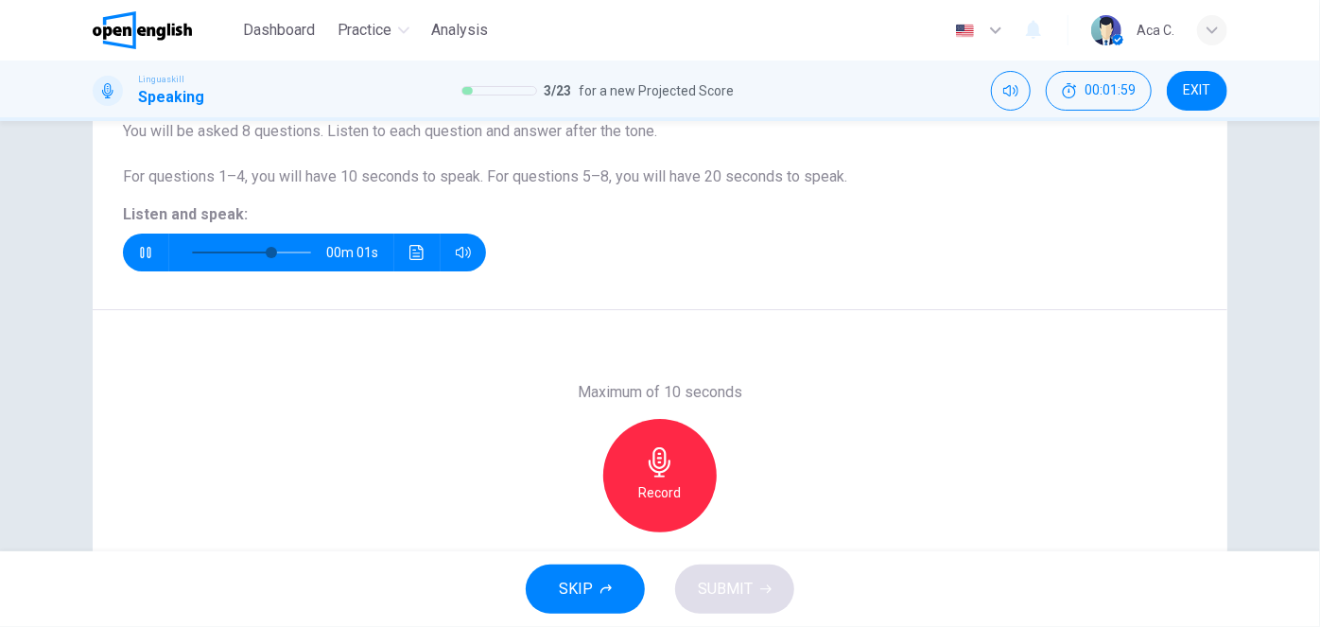
scroll to position [217, 0]
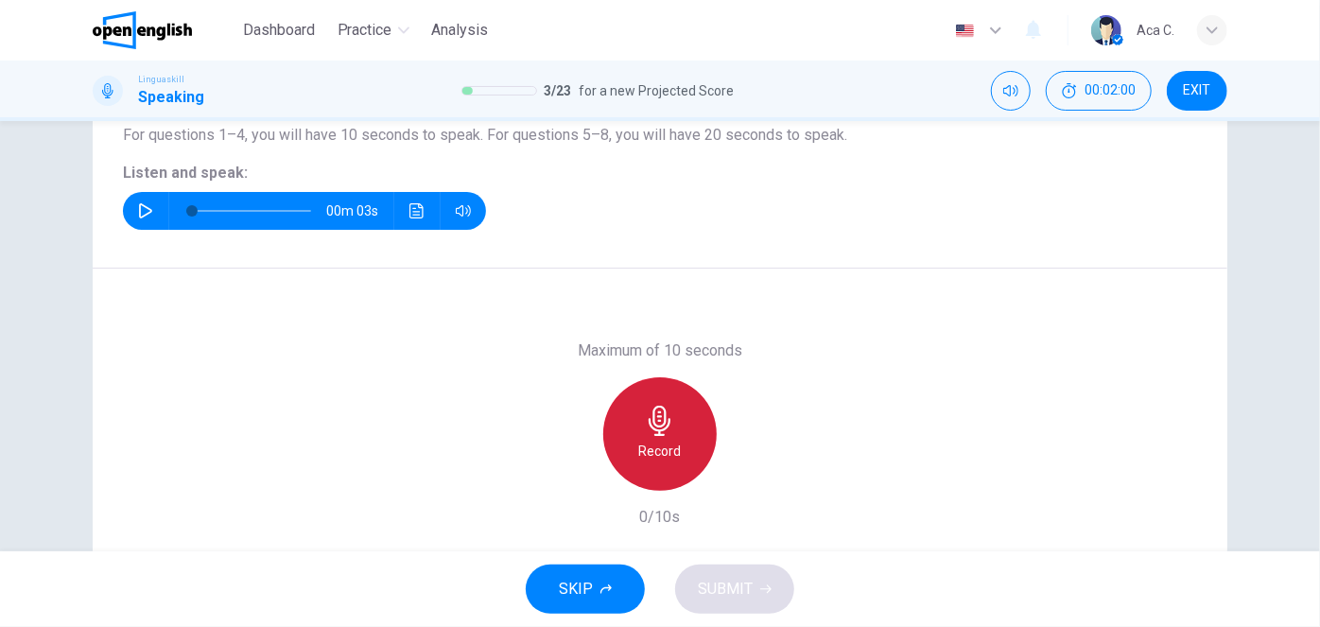
click at [653, 451] on h6 "Record" at bounding box center [660, 451] width 43 height 23
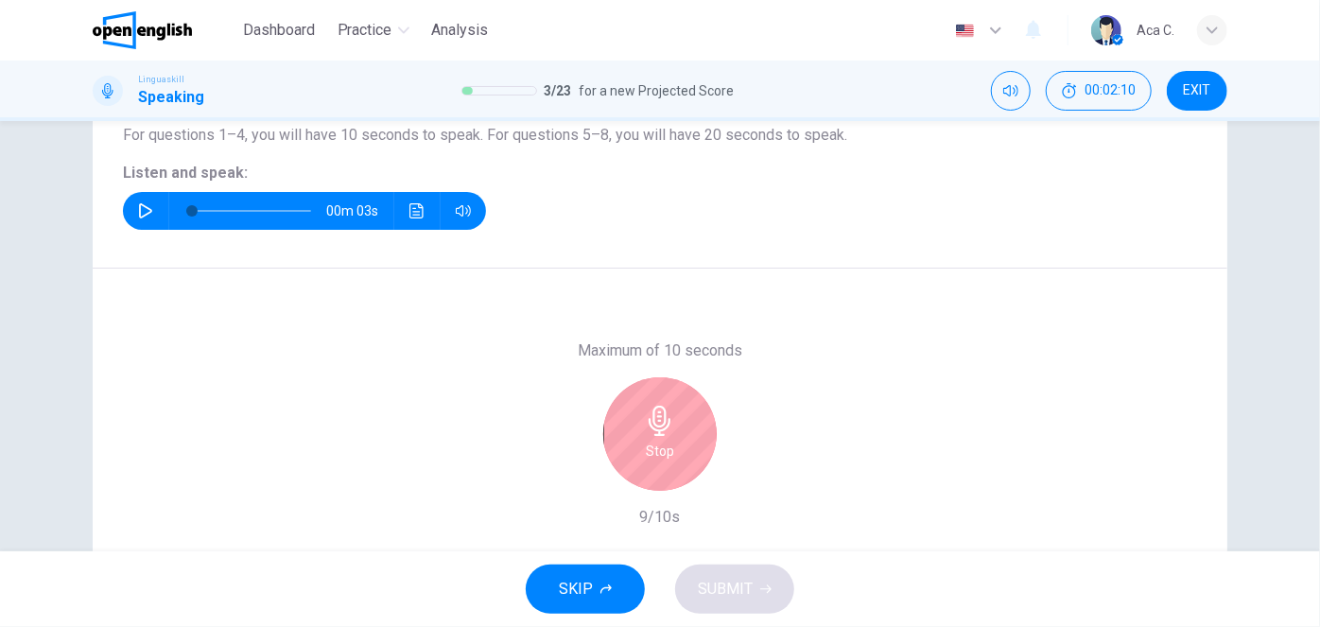
drag, startPoint x: 656, startPoint y: 426, endPoint x: 698, endPoint y: 428, distance: 41.7
click at [659, 426] on icon "button" at bounding box center [660, 421] width 30 height 30
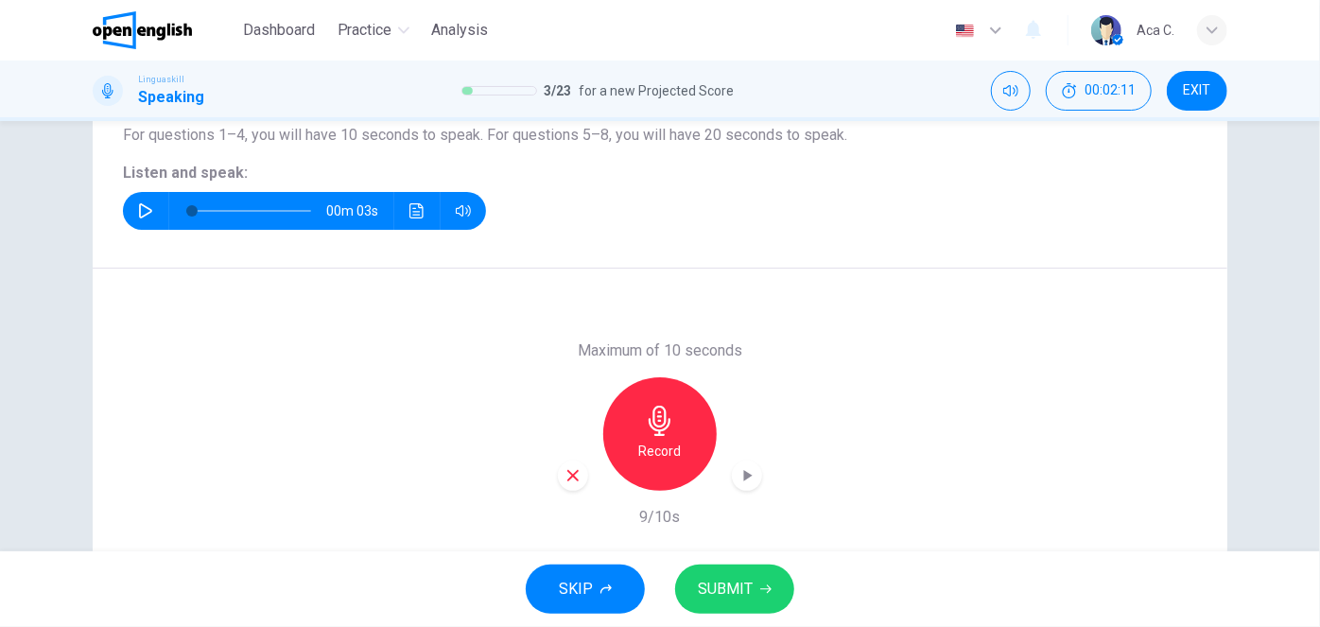
drag, startPoint x: 728, startPoint y: 583, endPoint x: 810, endPoint y: 579, distance: 82.4
click at [729, 582] on span "SUBMIT" at bounding box center [725, 589] width 55 height 26
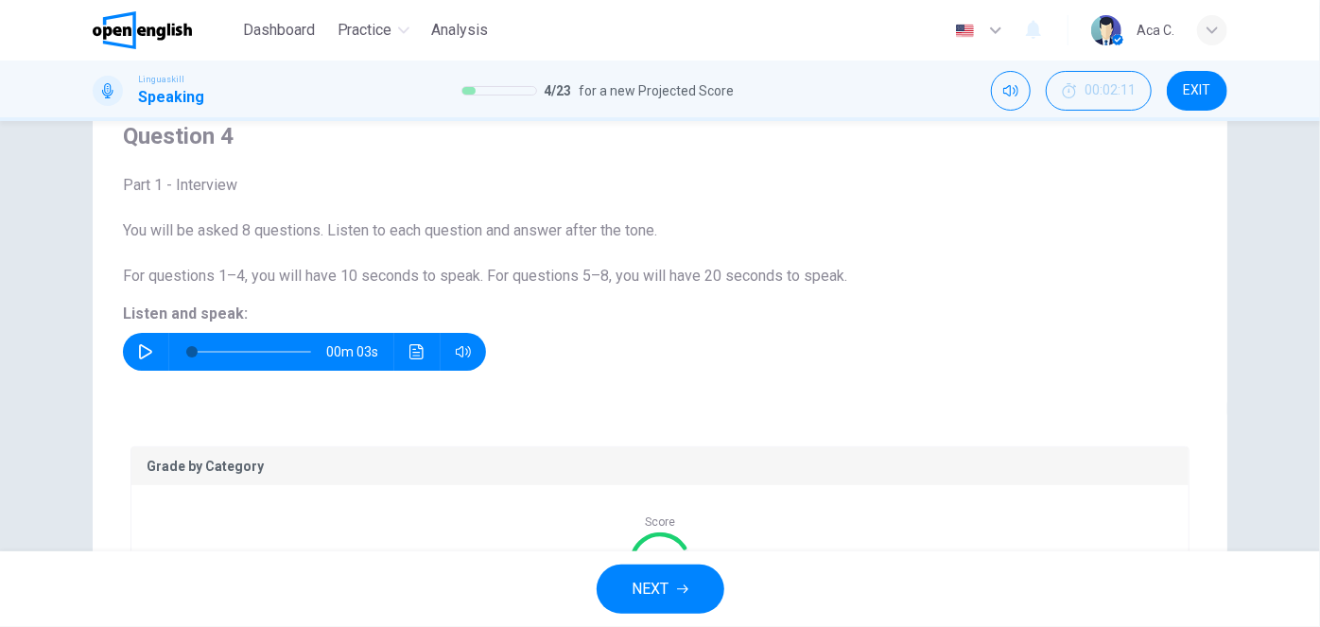
scroll to position [0, 0]
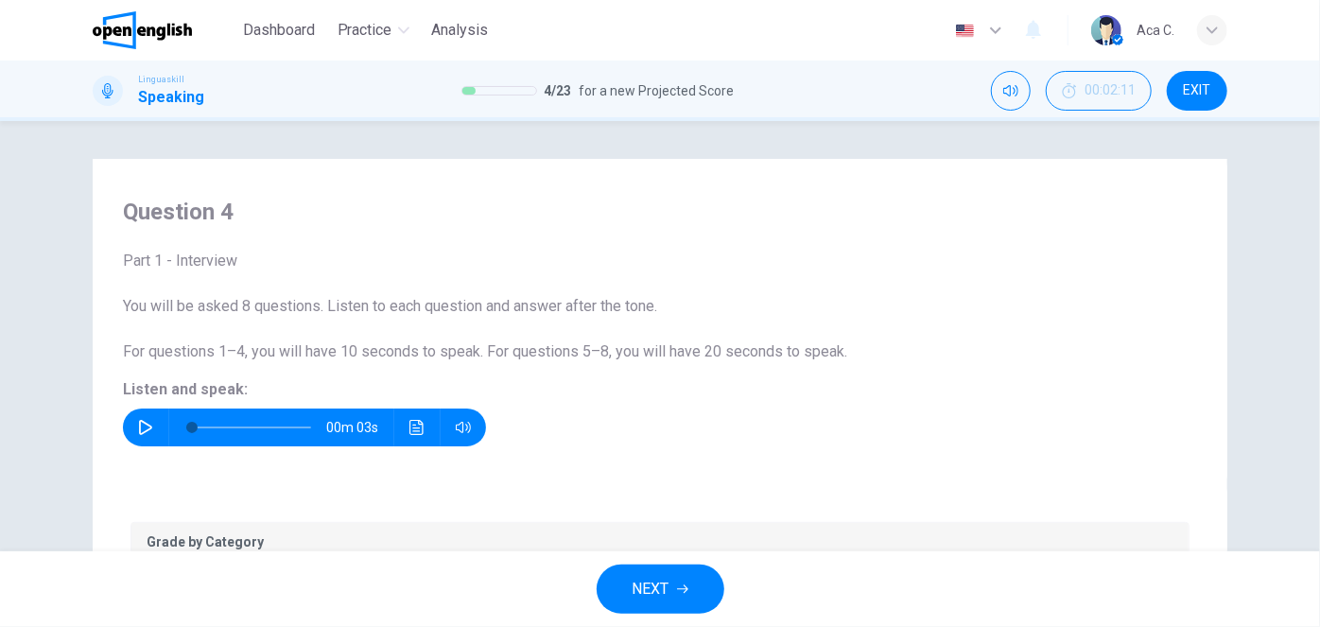
click at [670, 583] on button "NEXT" at bounding box center [661, 589] width 128 height 49
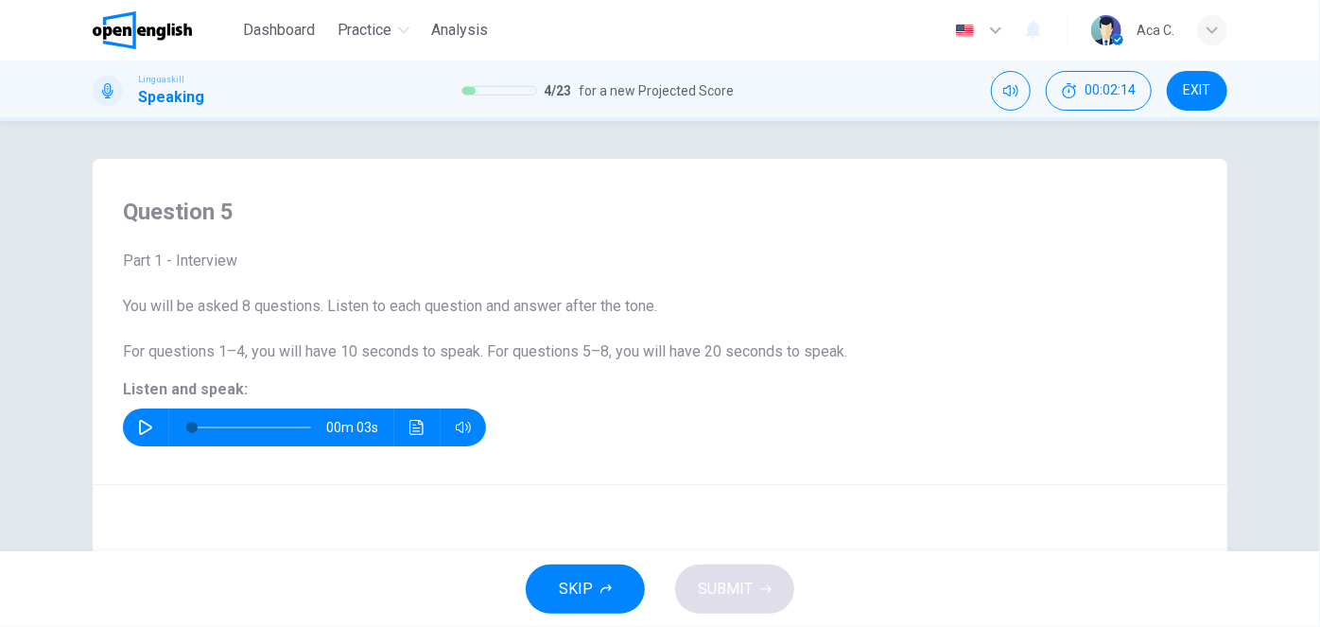
drag, startPoint x: 134, startPoint y: 423, endPoint x: 288, endPoint y: 423, distance: 154.1
click at [138, 423] on icon "button" at bounding box center [145, 427] width 15 height 15
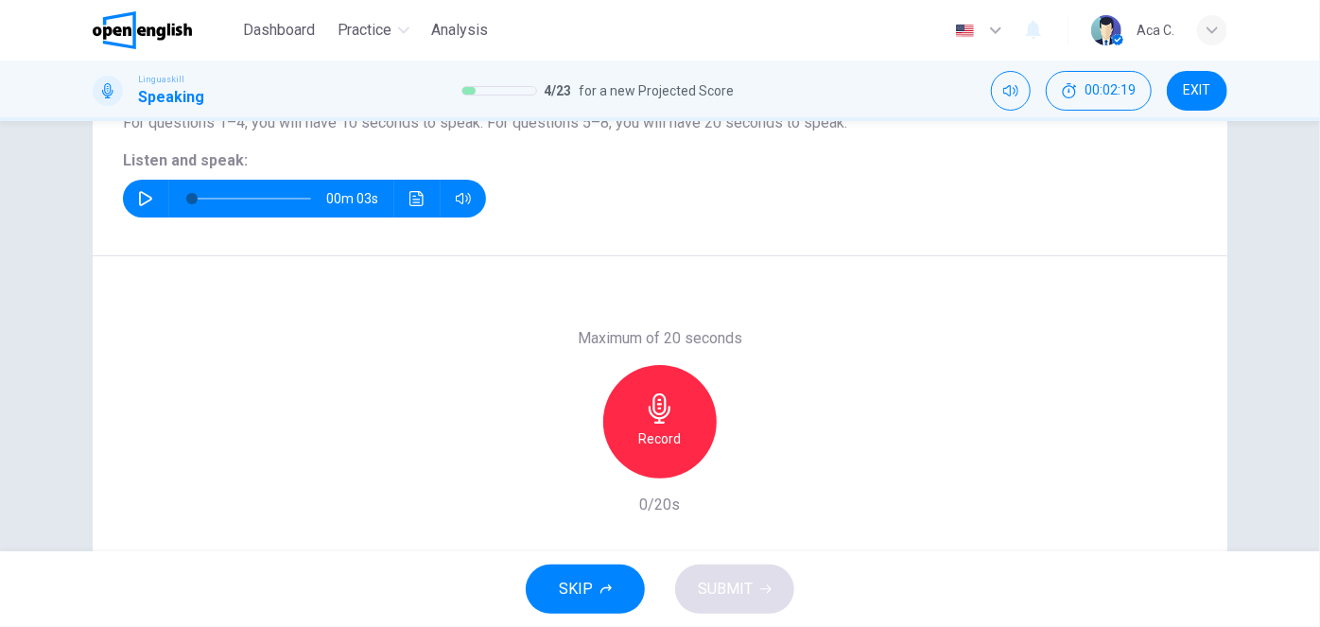
scroll to position [257, 0]
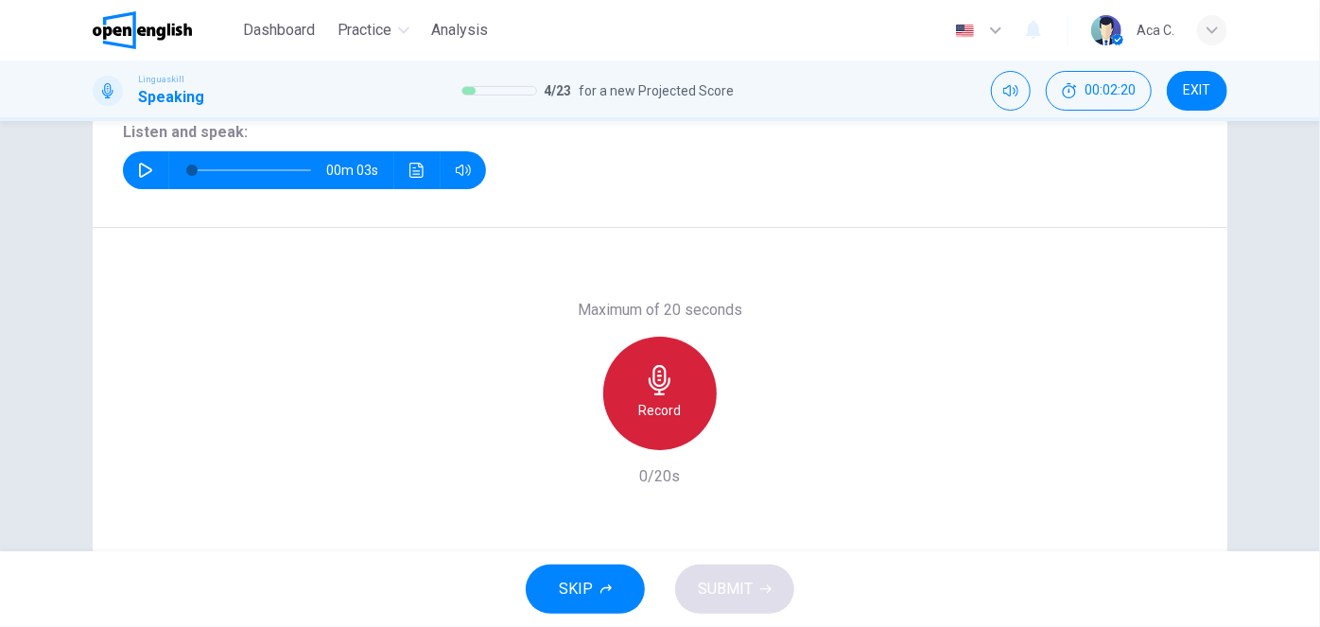
click at [639, 399] on h6 "Record" at bounding box center [660, 410] width 43 height 23
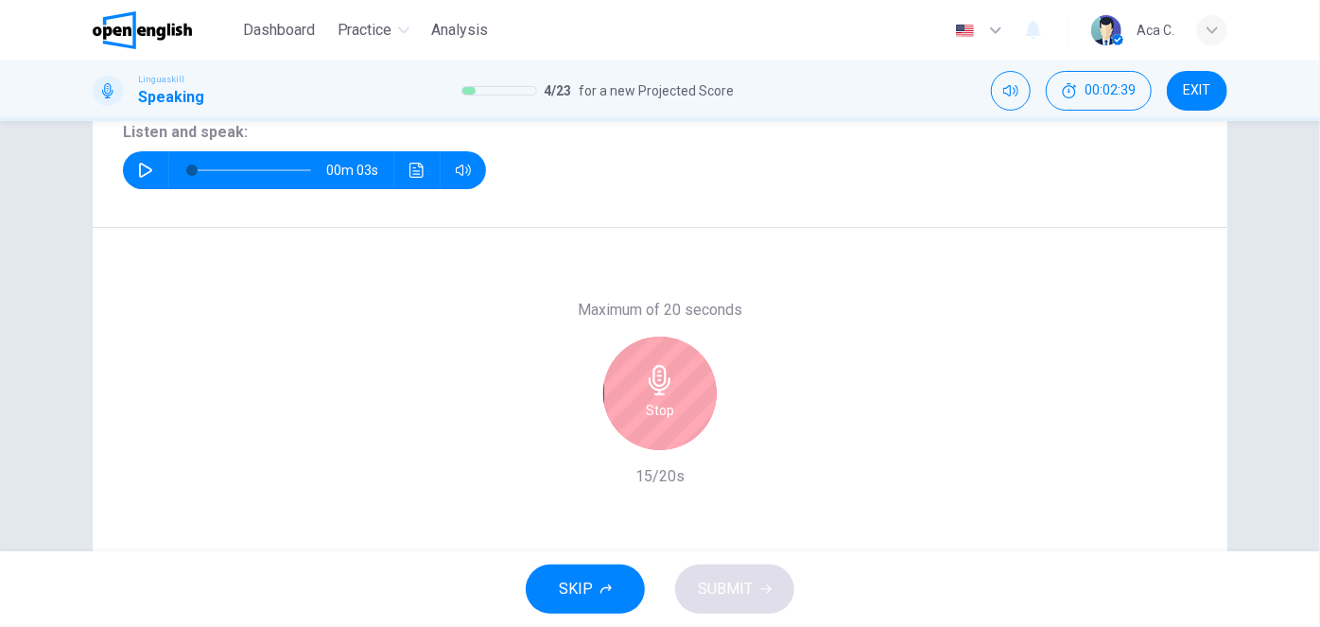
drag, startPoint x: 654, startPoint y: 404, endPoint x: 976, endPoint y: 388, distance: 321.9
click at [654, 401] on h6 "Stop" at bounding box center [660, 410] width 28 height 23
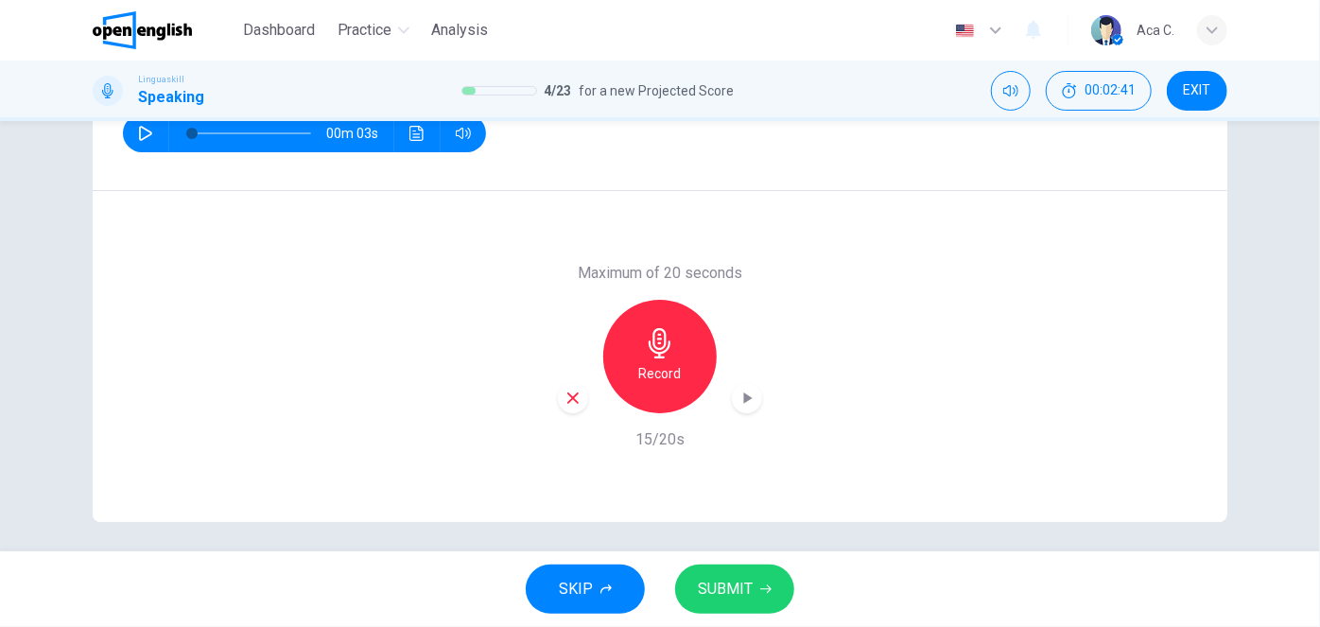
scroll to position [303, 0]
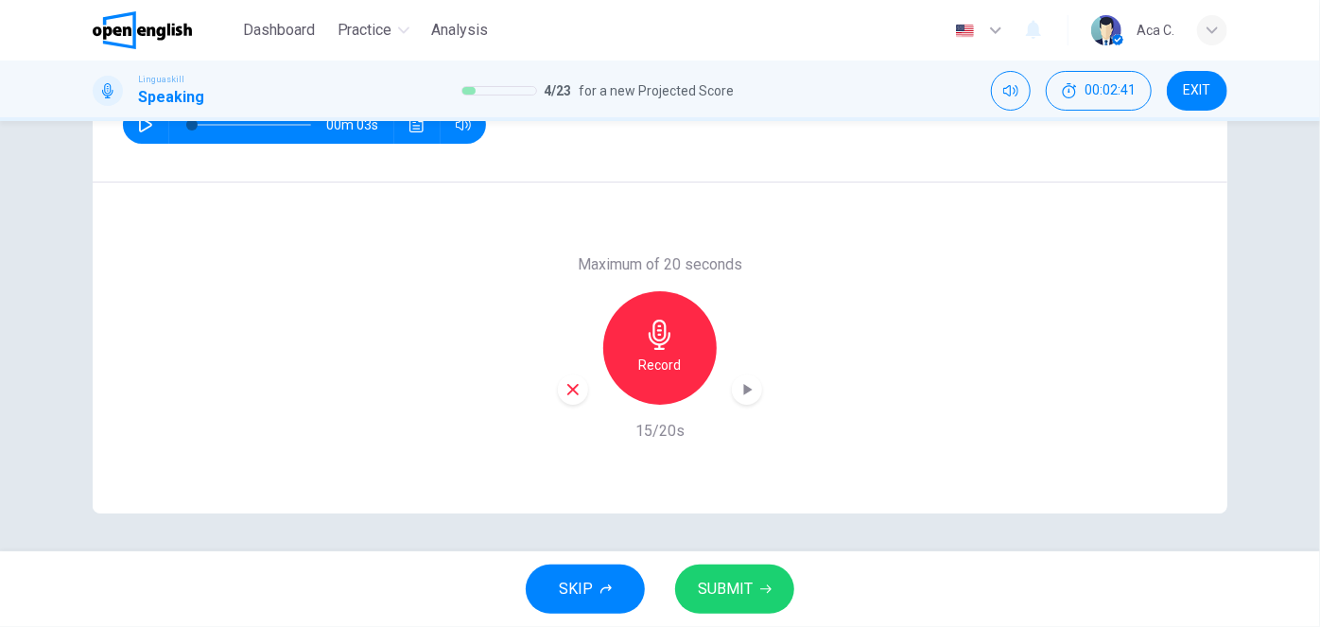
click at [739, 590] on span "SUBMIT" at bounding box center [725, 589] width 55 height 26
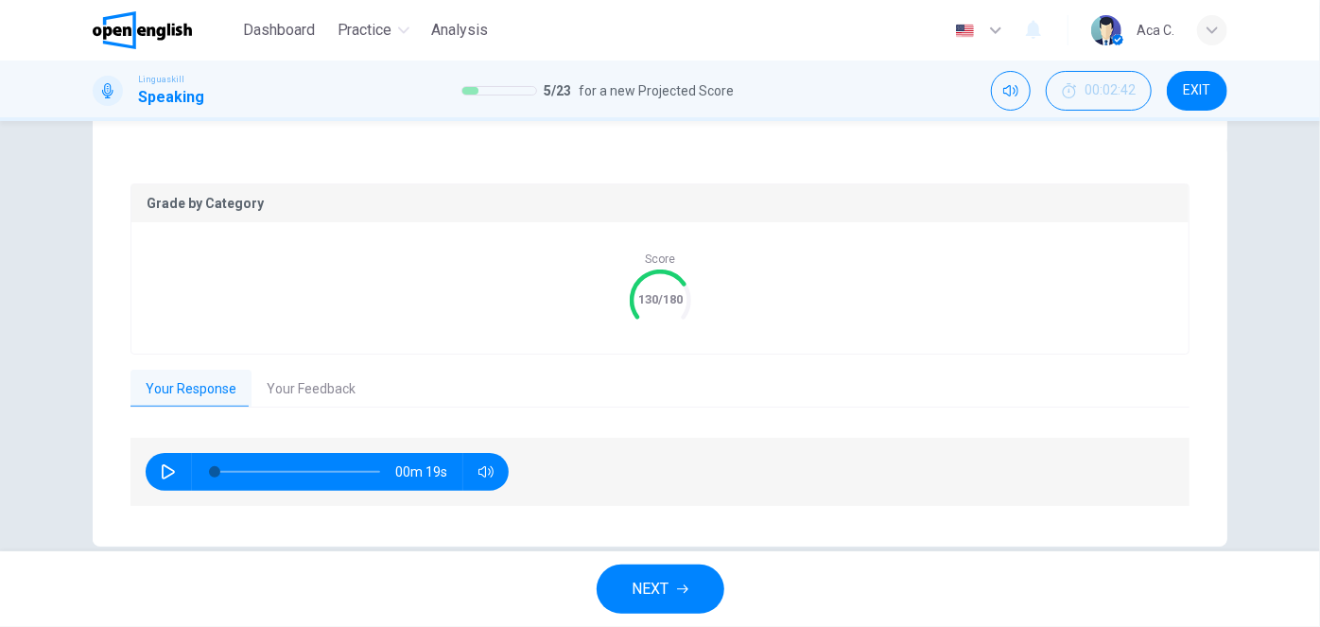
scroll to position [370, 0]
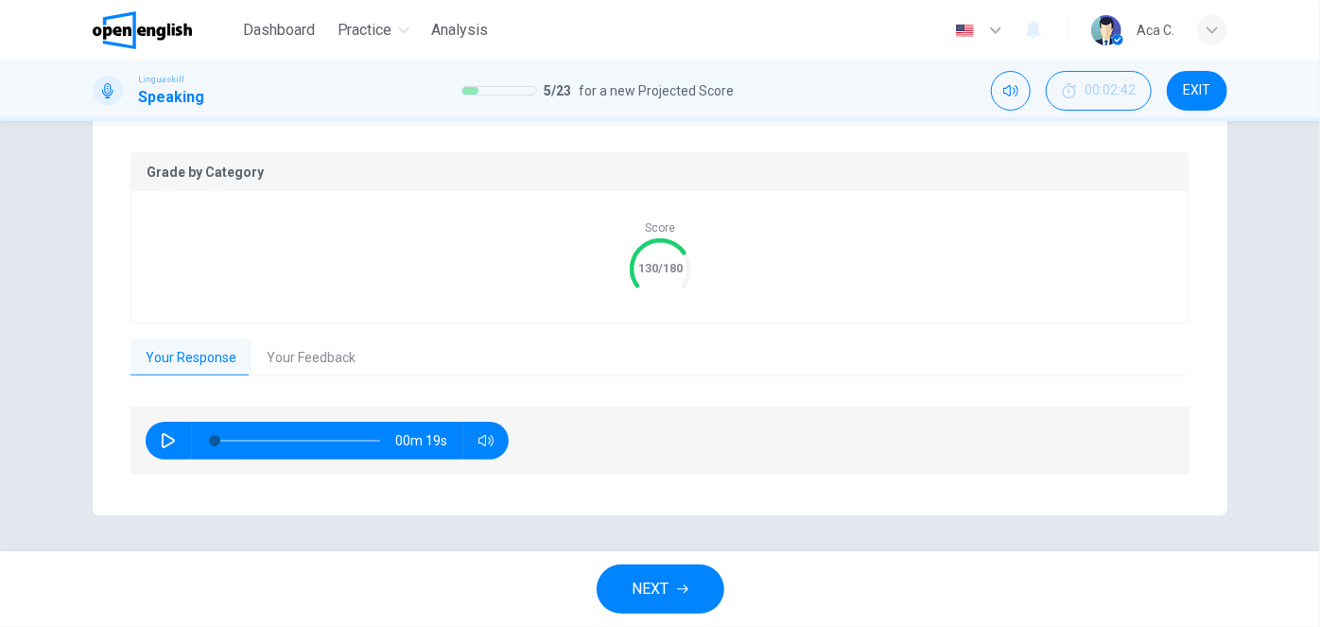
click at [280, 350] on button "Your Feedback" at bounding box center [311, 359] width 119 height 40
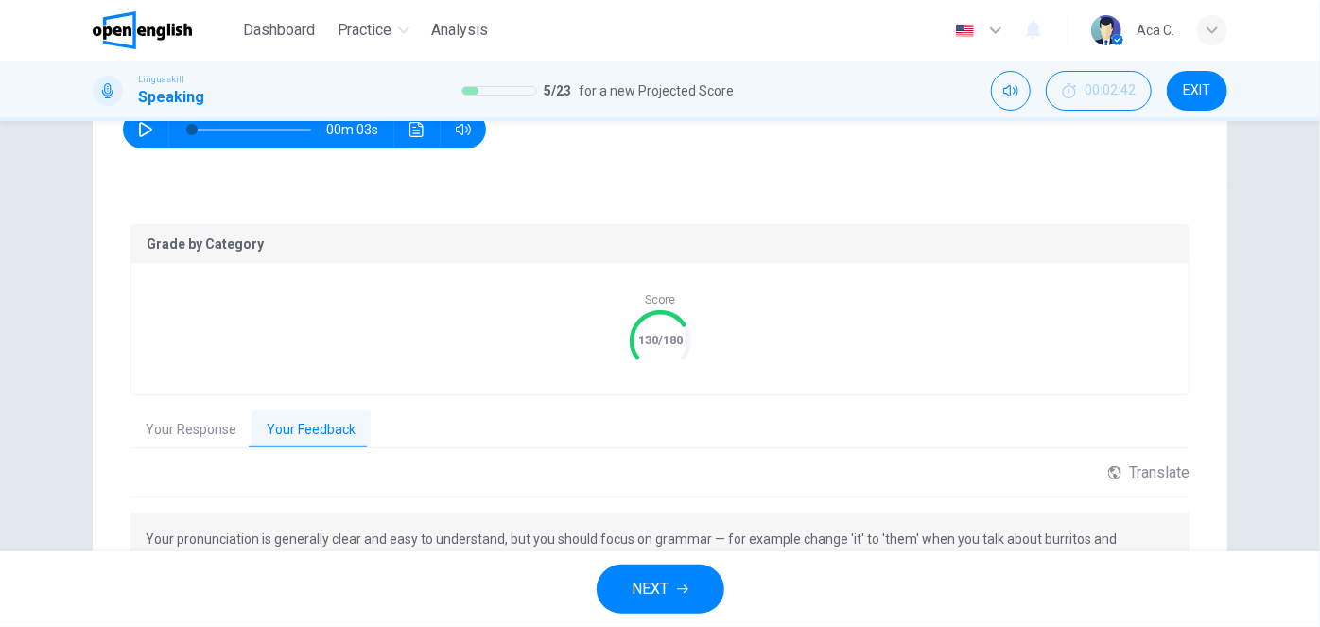
scroll to position [198, 0]
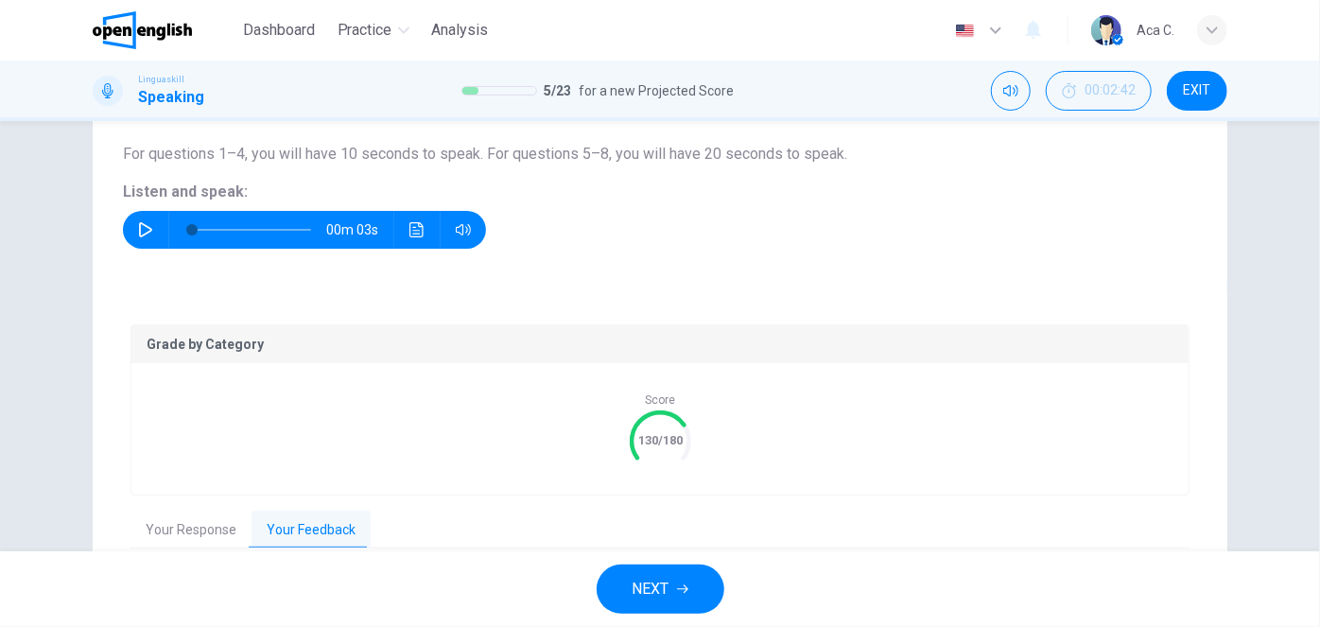
click at [663, 573] on button "NEXT" at bounding box center [661, 589] width 128 height 49
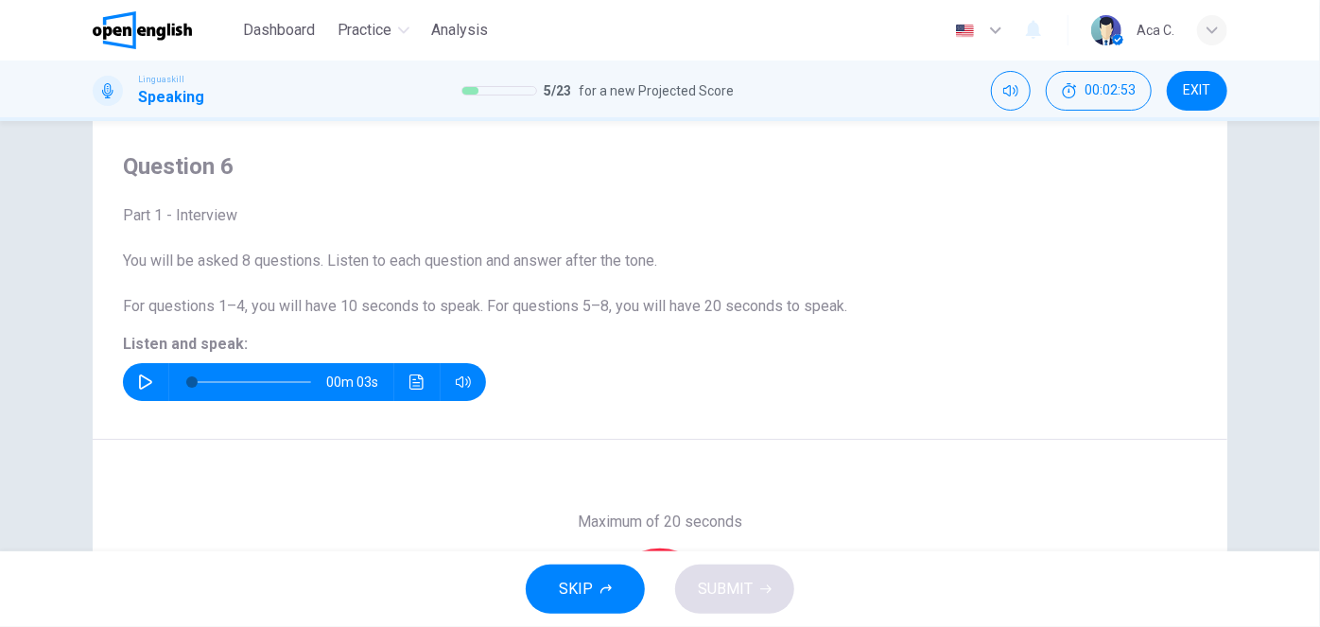
scroll to position [85, 0]
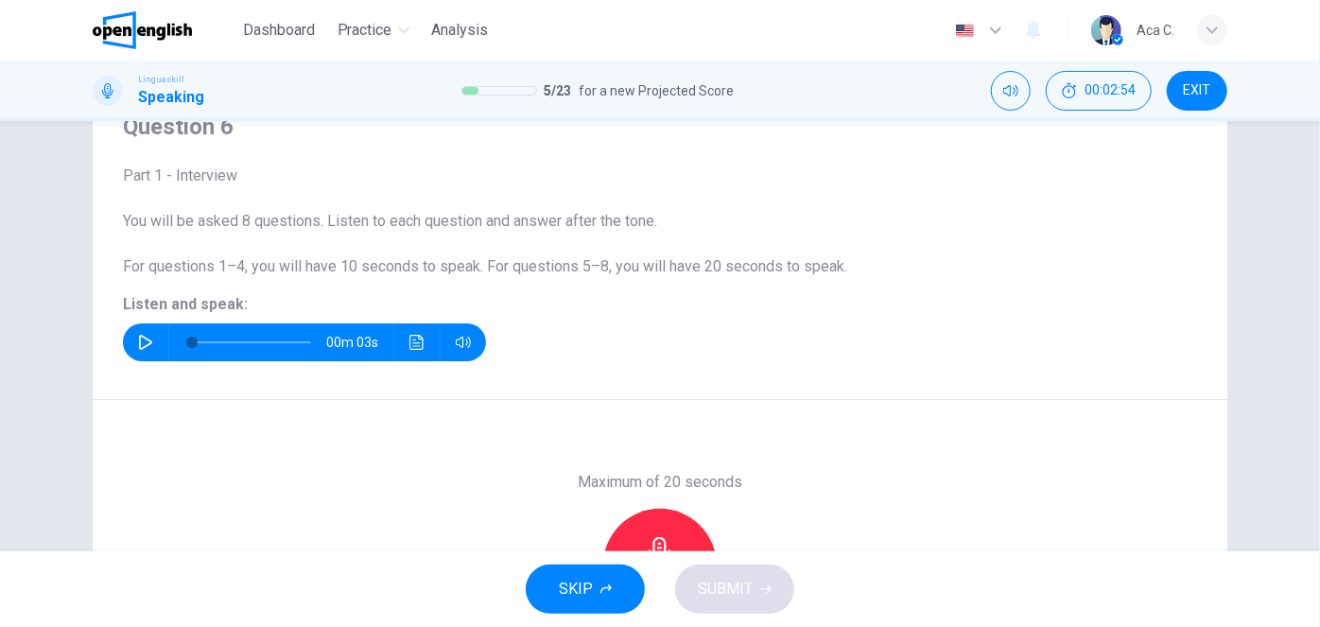
click at [143, 342] on icon "button" at bounding box center [145, 342] width 15 height 15
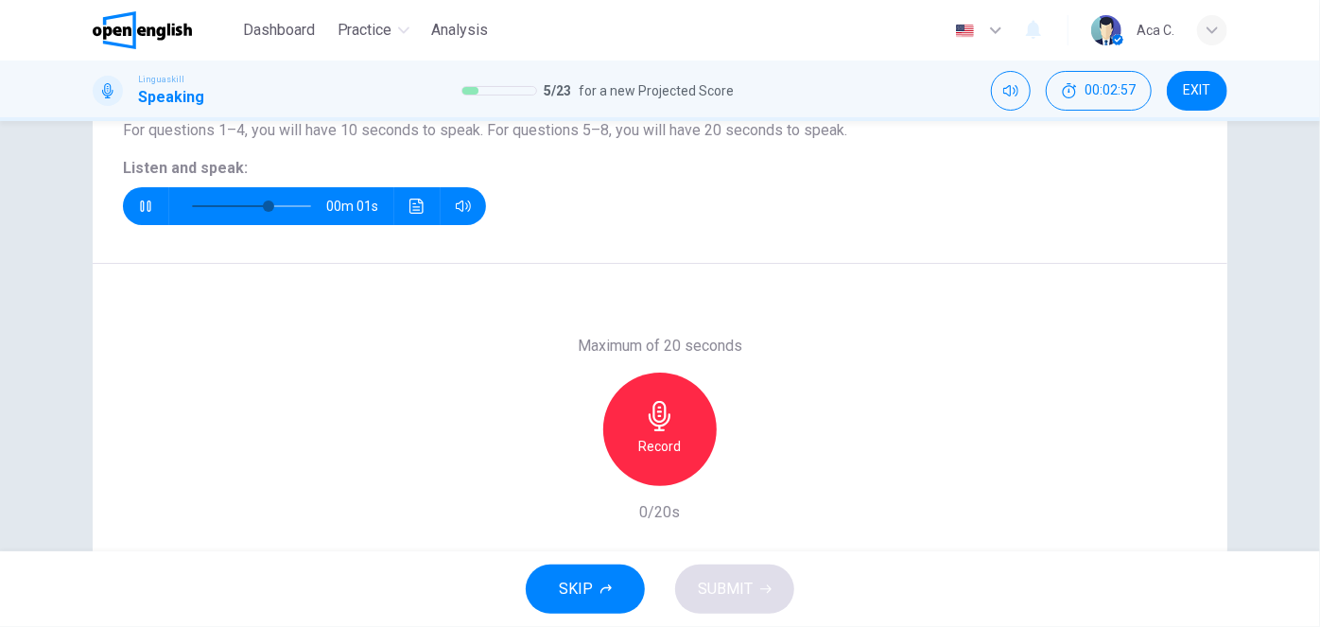
scroll to position [257, 0]
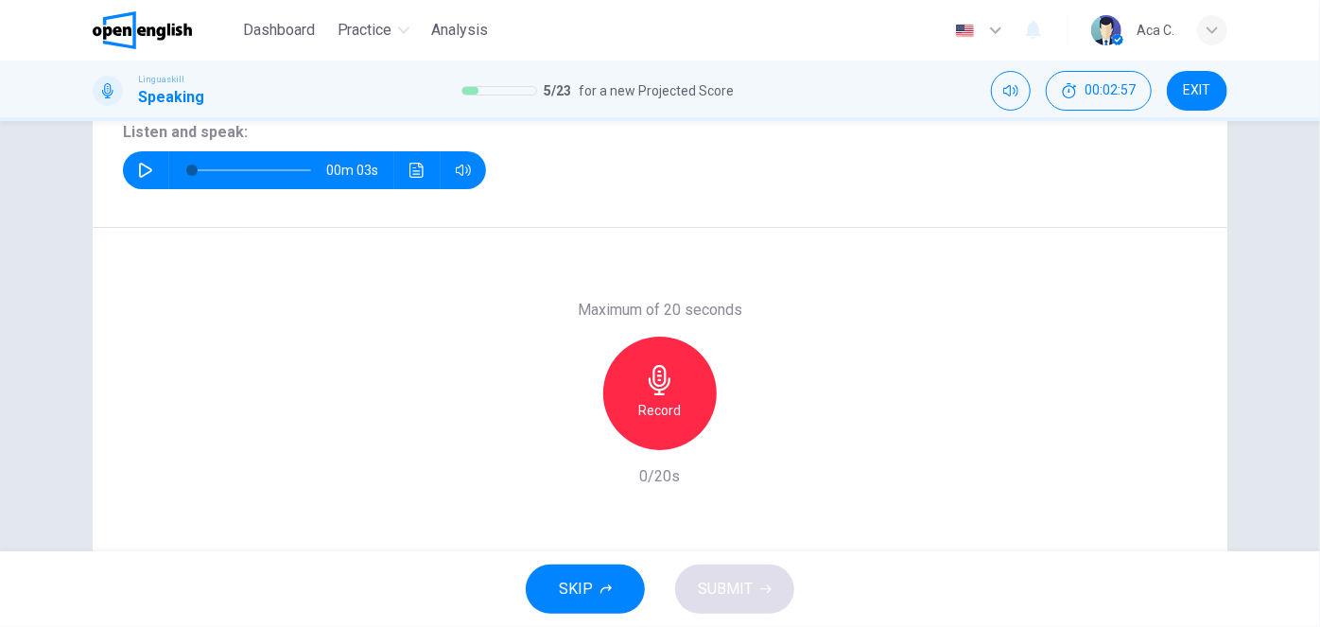
type input "*"
click at [653, 396] on div "Record" at bounding box center [659, 393] width 113 height 113
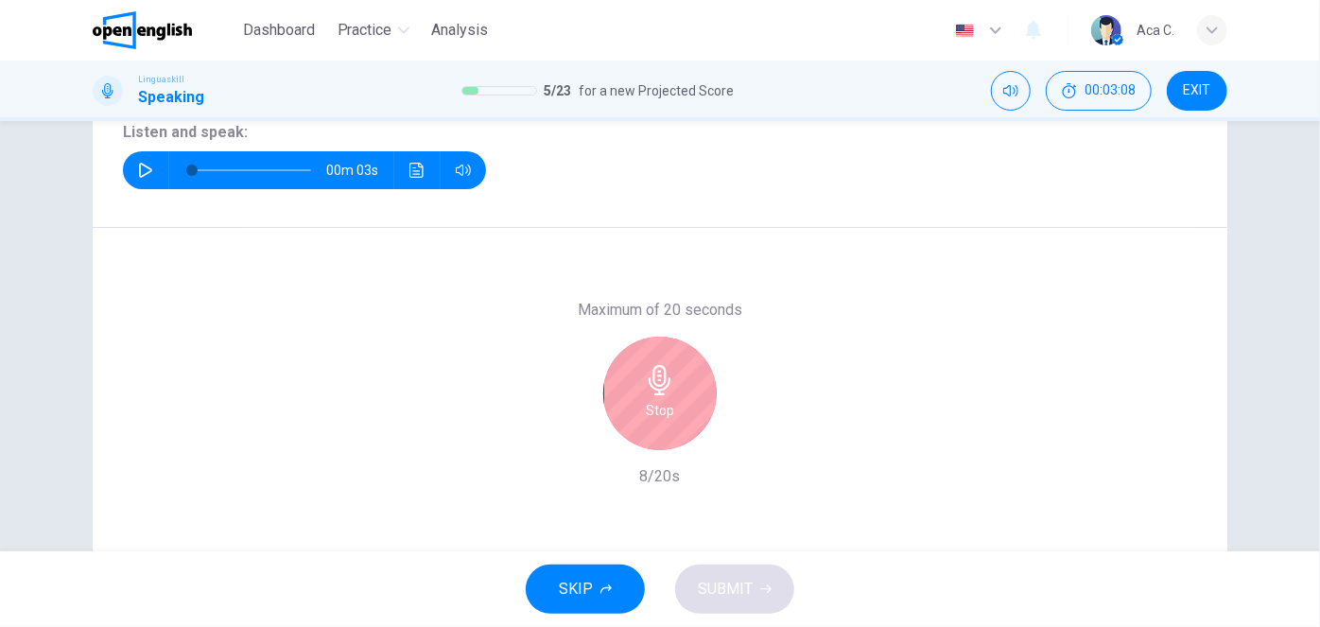
drag, startPoint x: 688, startPoint y: 391, endPoint x: 817, endPoint y: 425, distance: 133.0
click at [688, 390] on div "Stop" at bounding box center [659, 393] width 113 height 113
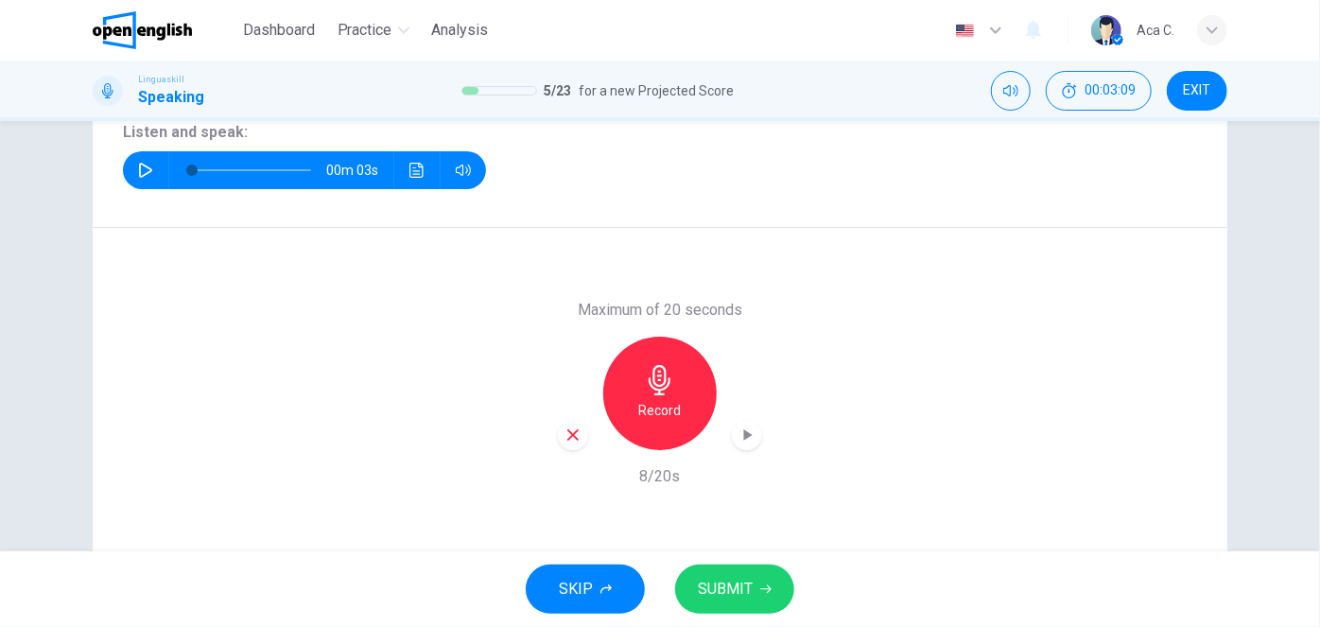
click at [740, 583] on span "SUBMIT" at bounding box center [725, 589] width 55 height 26
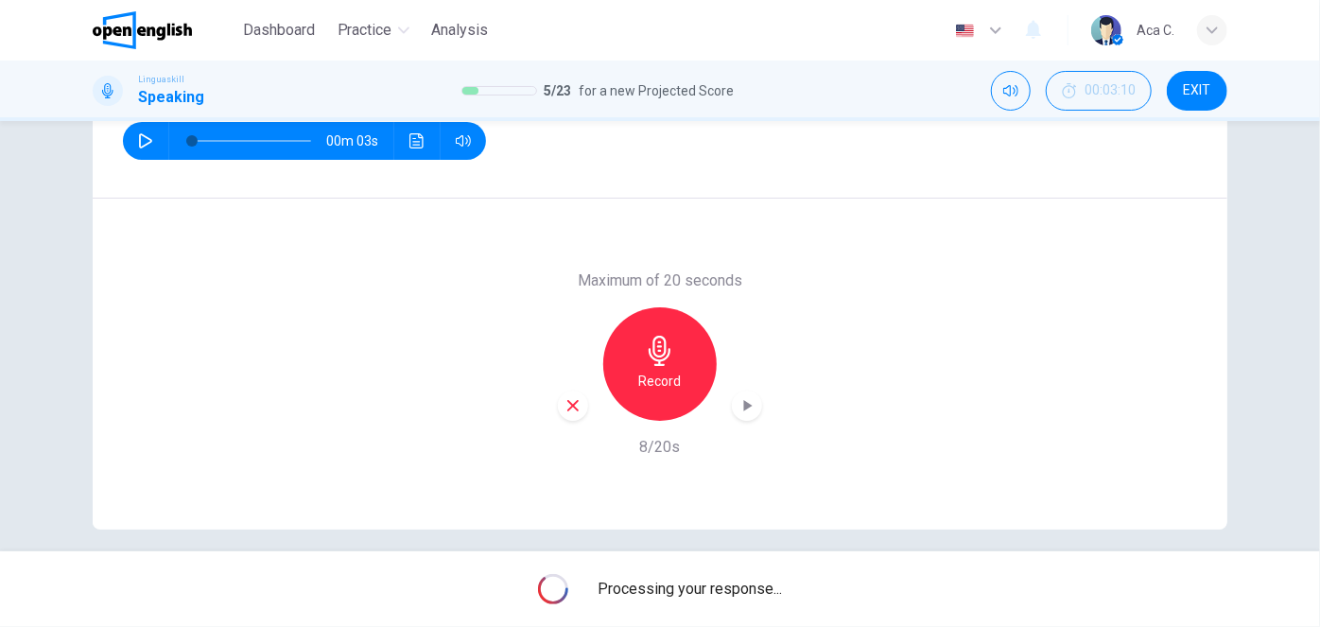
scroll to position [303, 0]
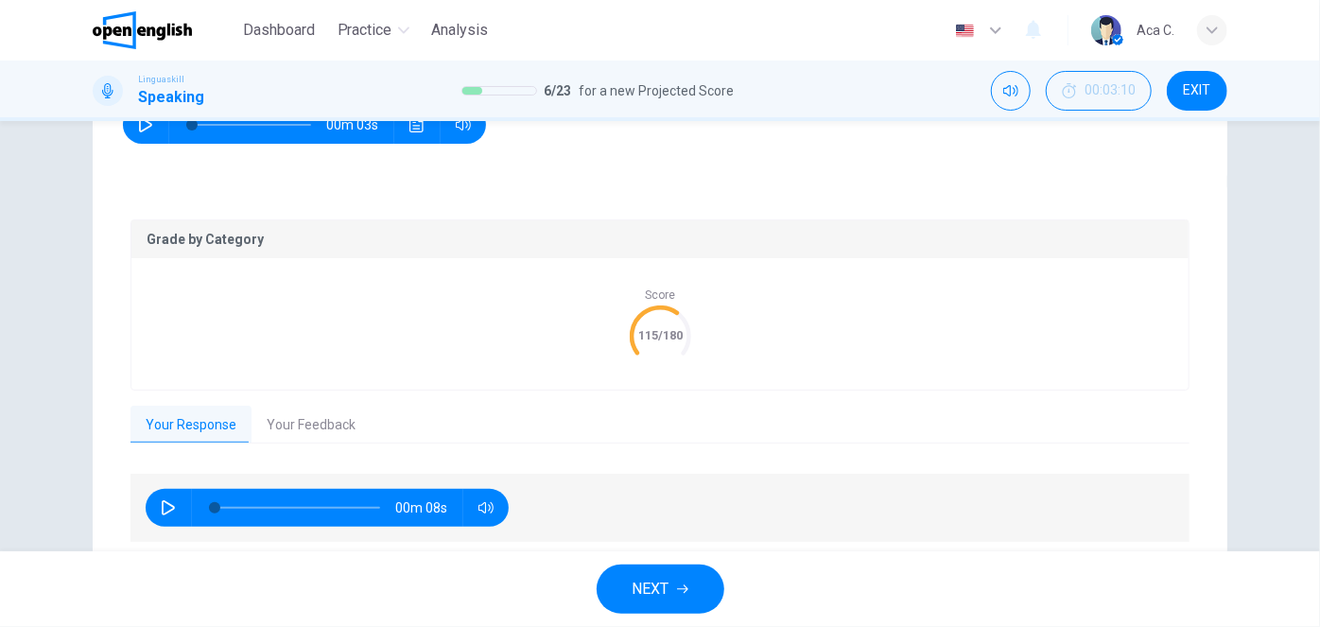
click at [343, 427] on button "Your Feedback" at bounding box center [311, 426] width 119 height 40
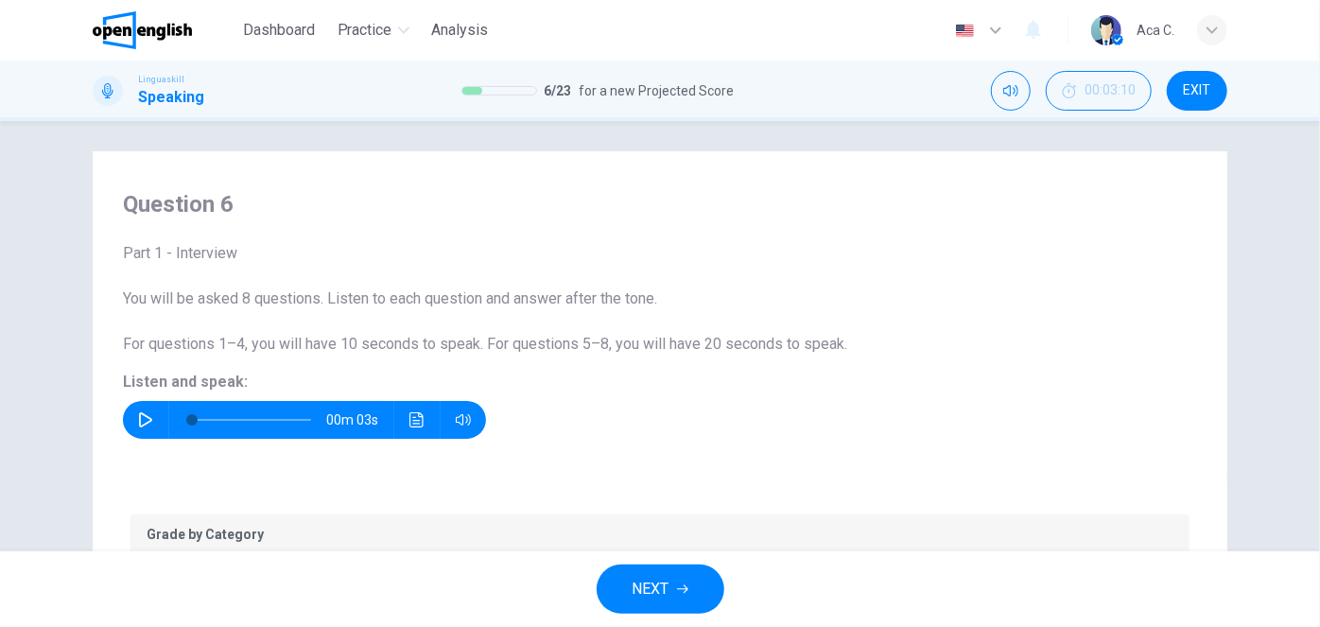
scroll to position [0, 0]
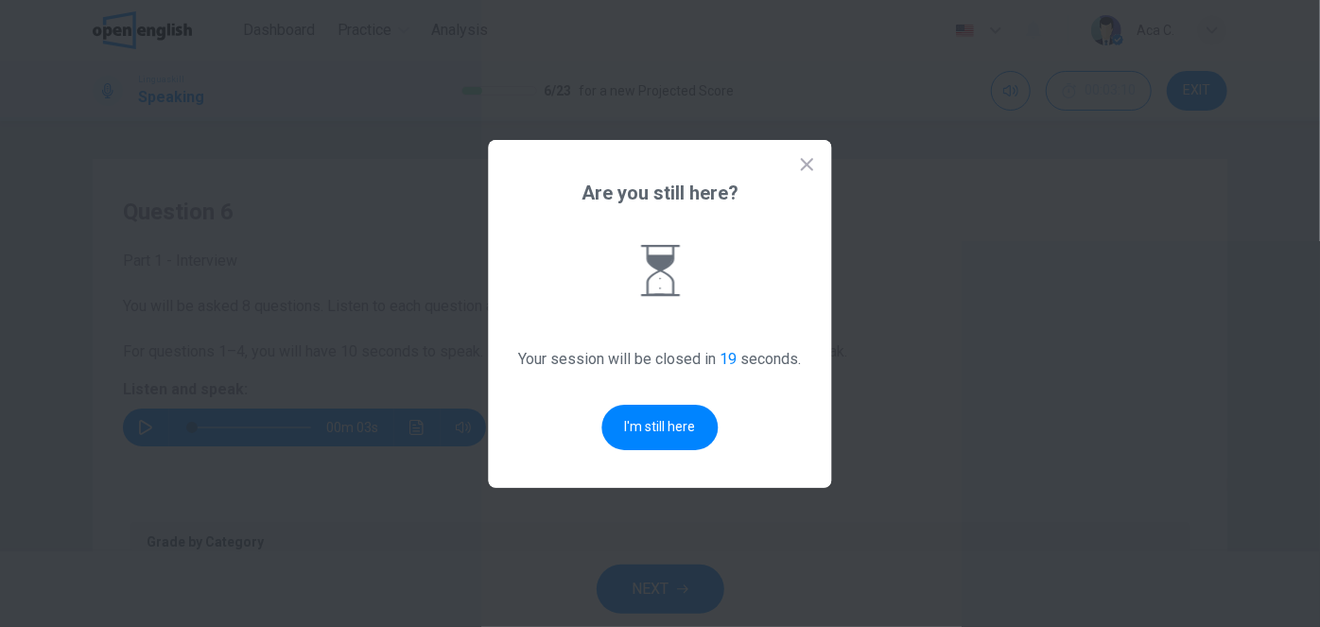
drag, startPoint x: 670, startPoint y: 435, endPoint x: 689, endPoint y: 429, distance: 19.7
click at [670, 437] on button "I'm still here" at bounding box center [660, 427] width 116 height 45
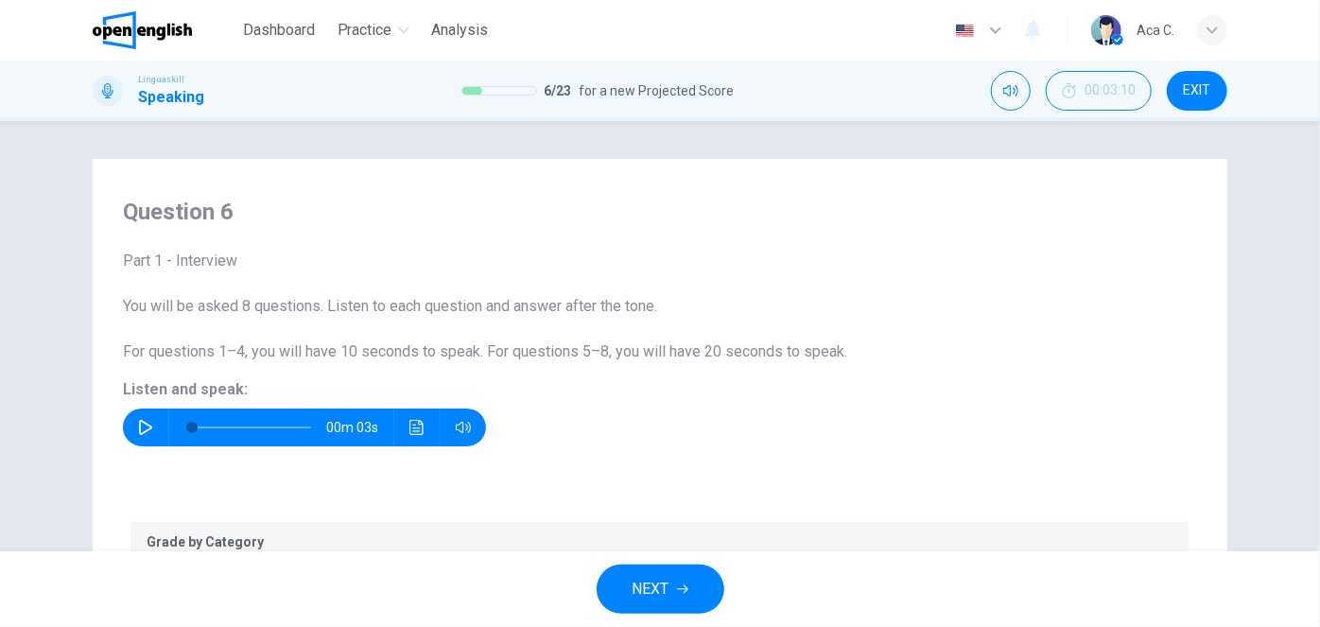
click at [1197, 93] on span "EXIT" at bounding box center [1197, 90] width 27 height 15
